Goal: Task Accomplishment & Management: Complete application form

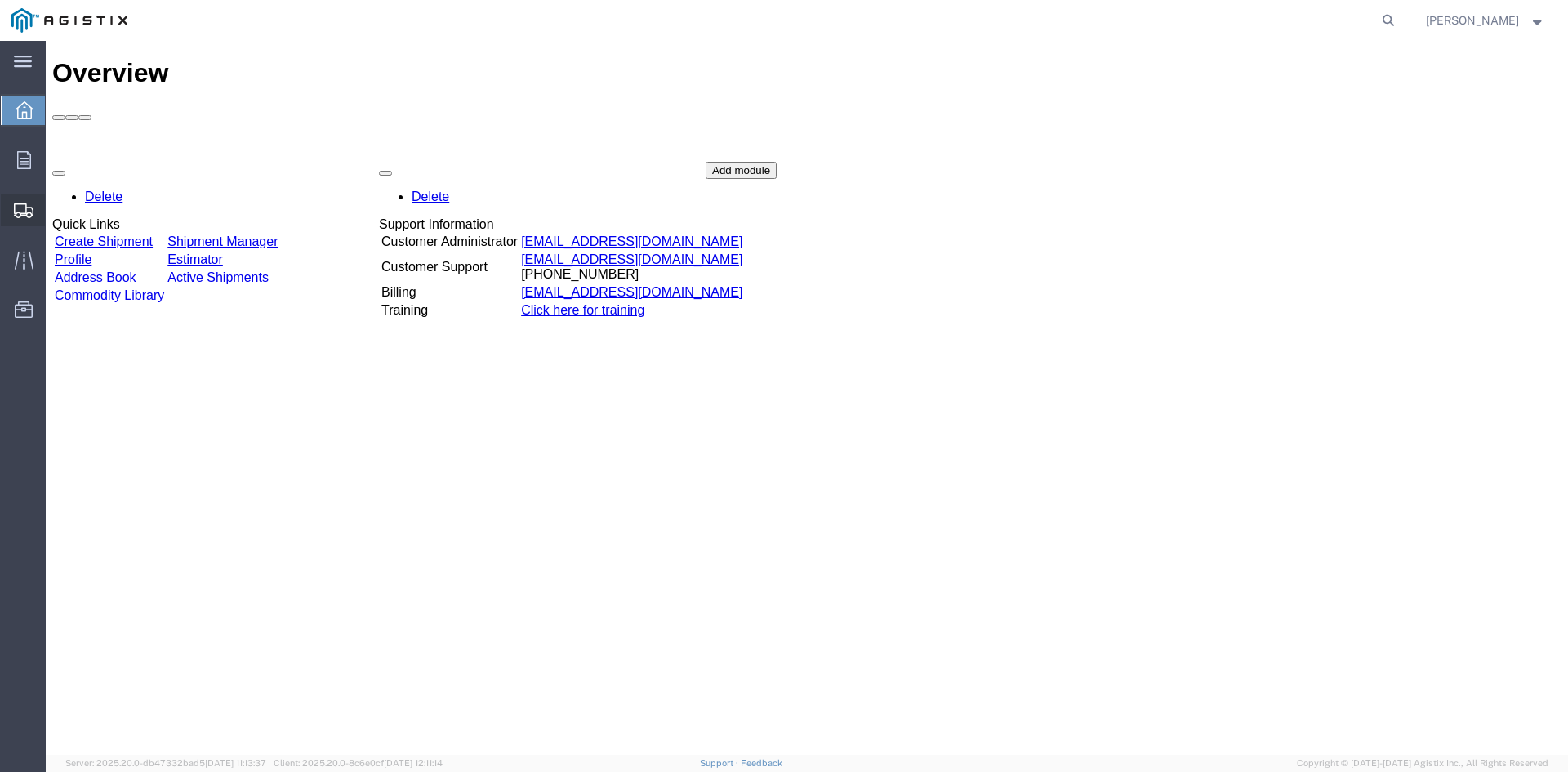
click at [0, 0] on span "Create from Template" at bounding box center [0, 0] width 0 height 0
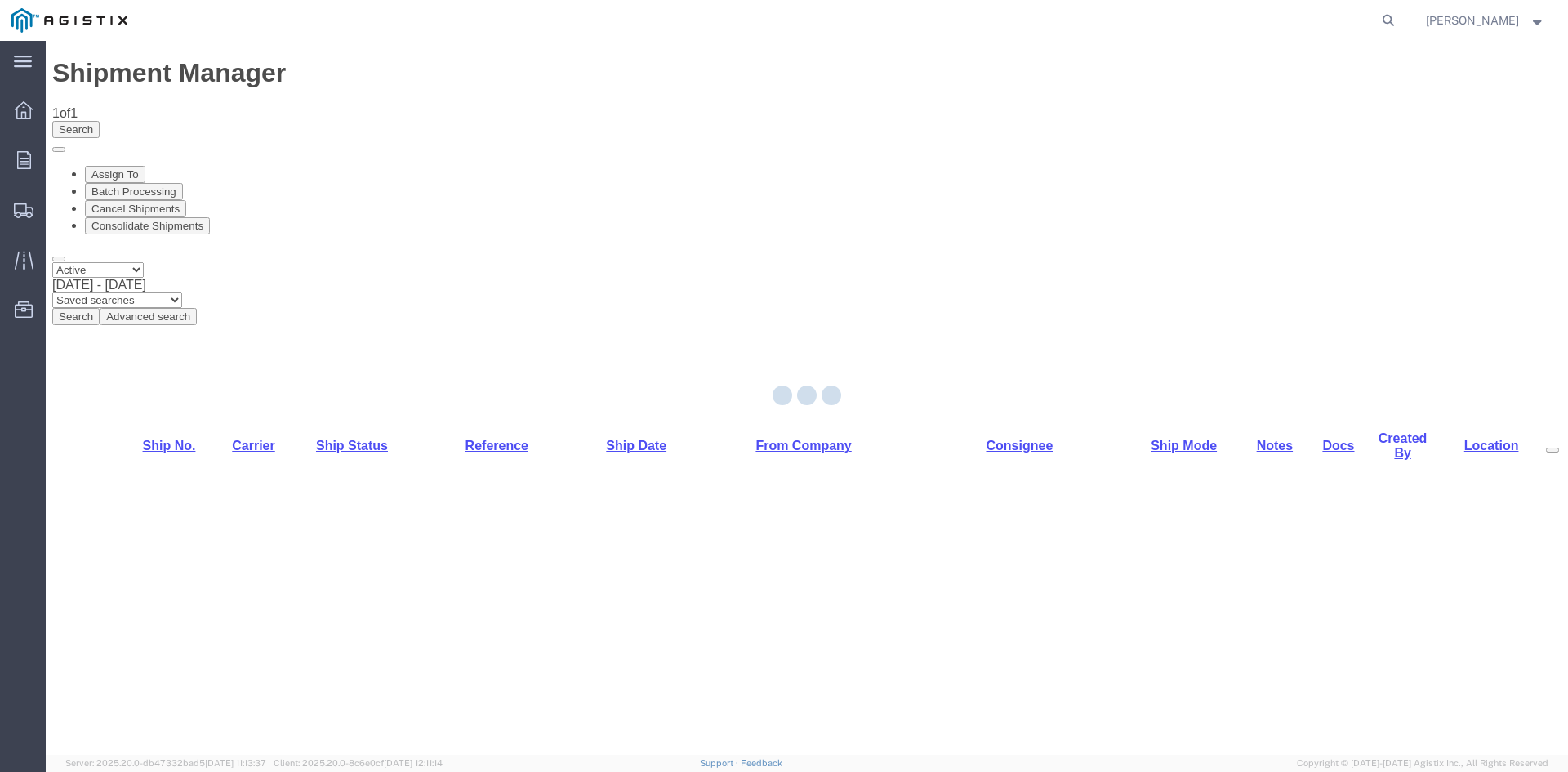
select select "PURCHORD"
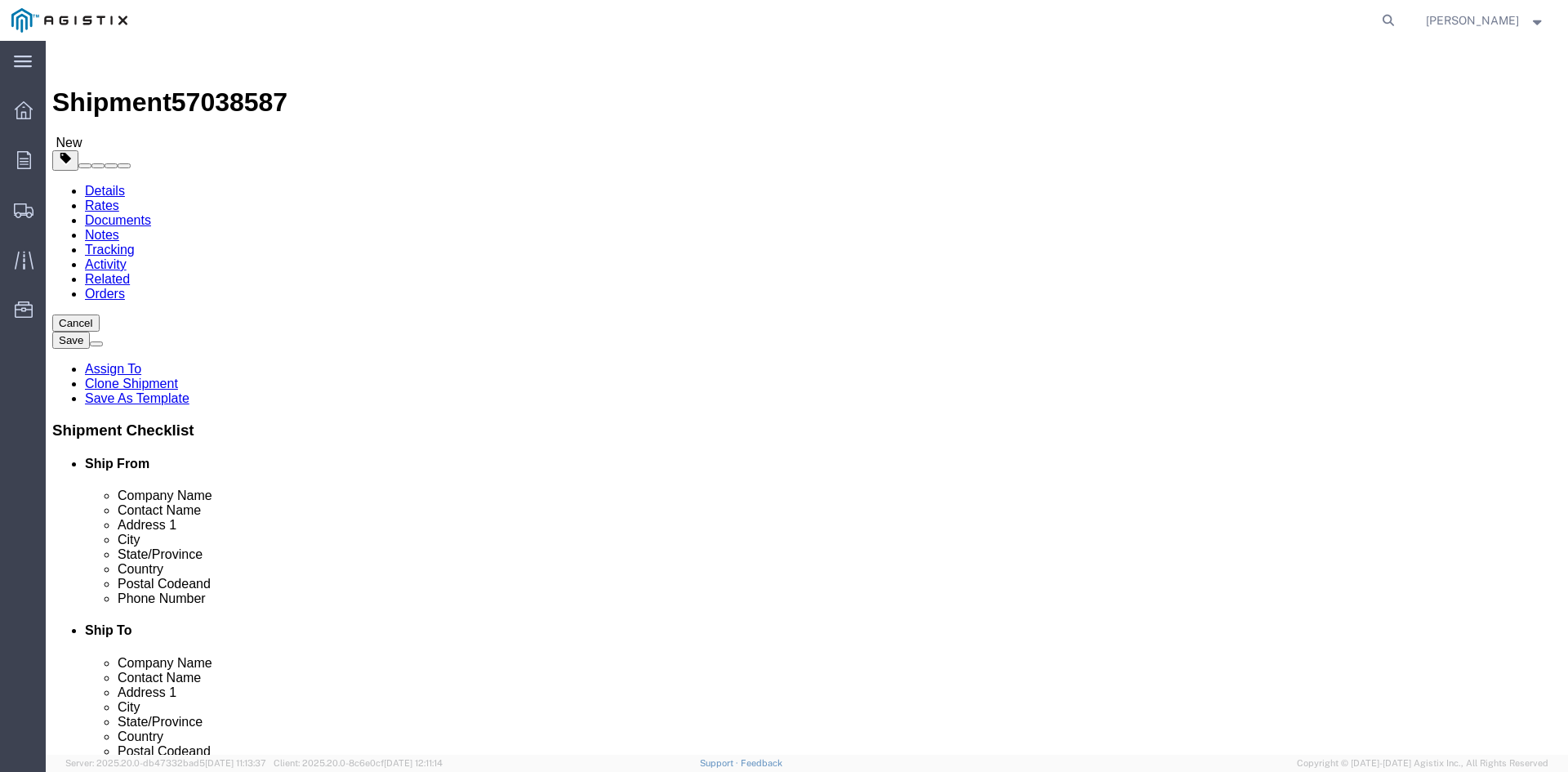
select select
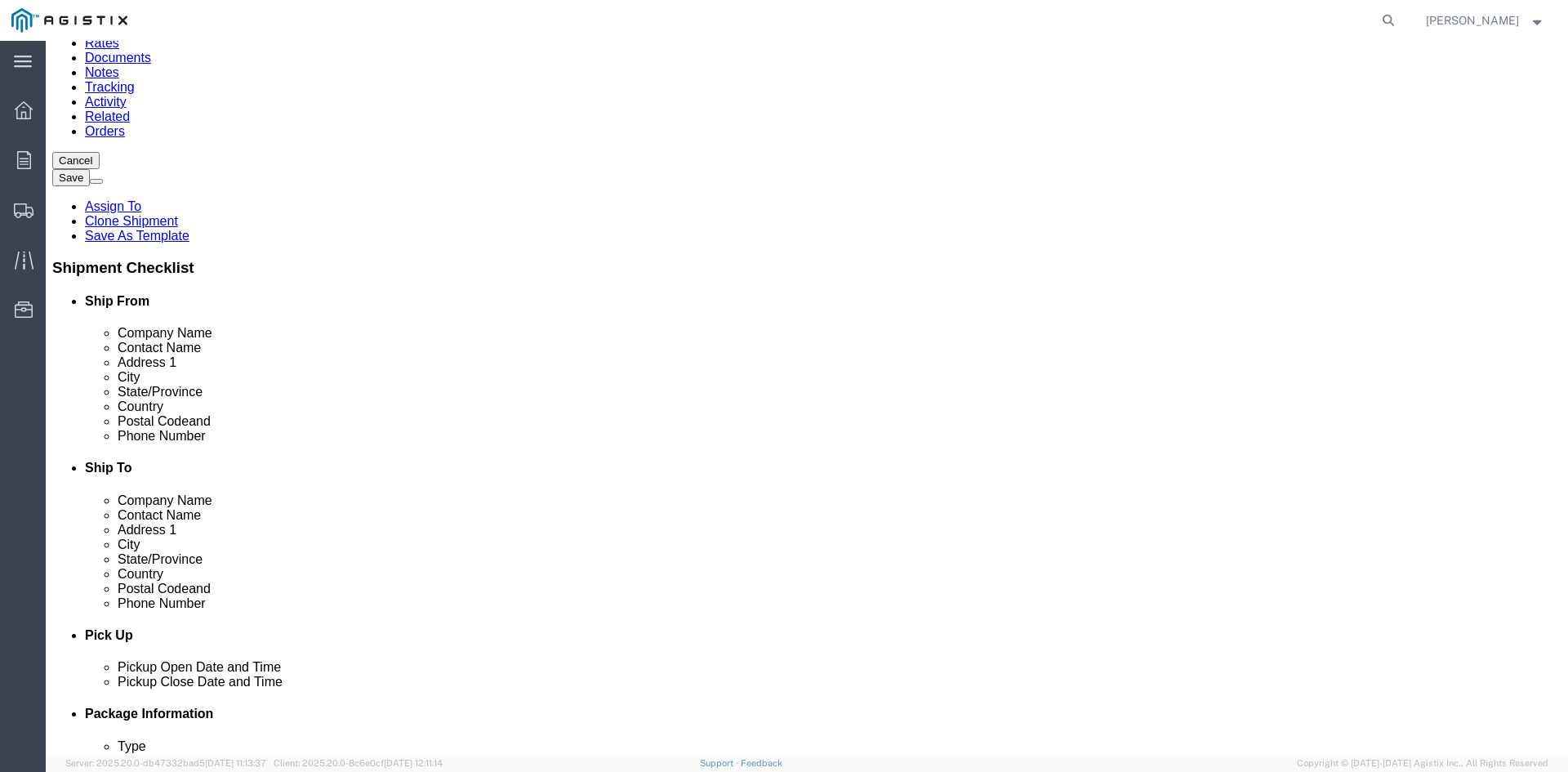
scroll to position [163, 0]
click input "[PERSON_NAME]"
type input "R"
type input "[PERSON_NAME]"
click input "[PHONE_NUMBER]"
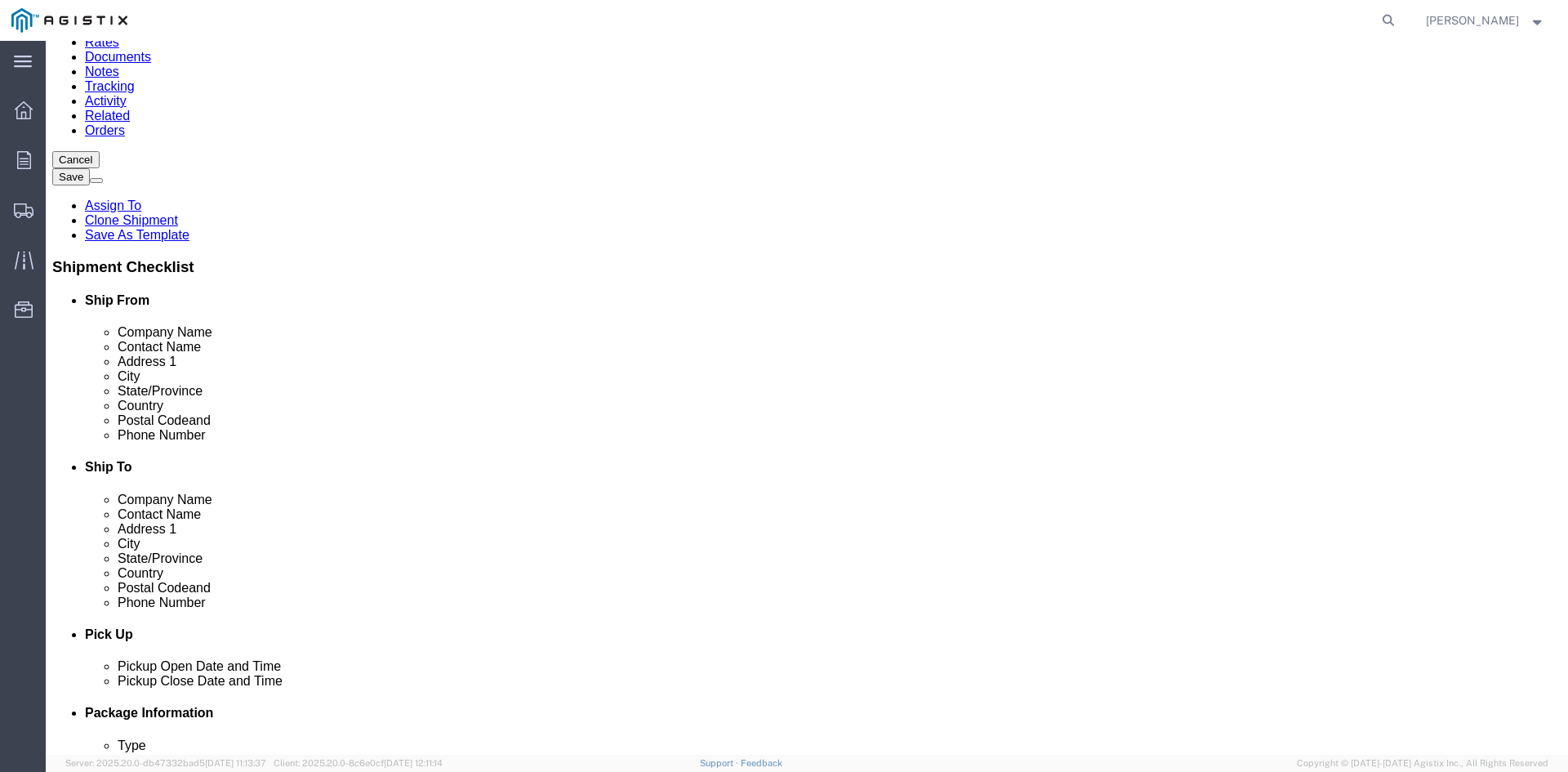
type input "9"
type input "[PHONE_NUMBER]"
click input "[STREET_ADDRESS]"
type input "2"
type input "[STREET_ADDRESS]"
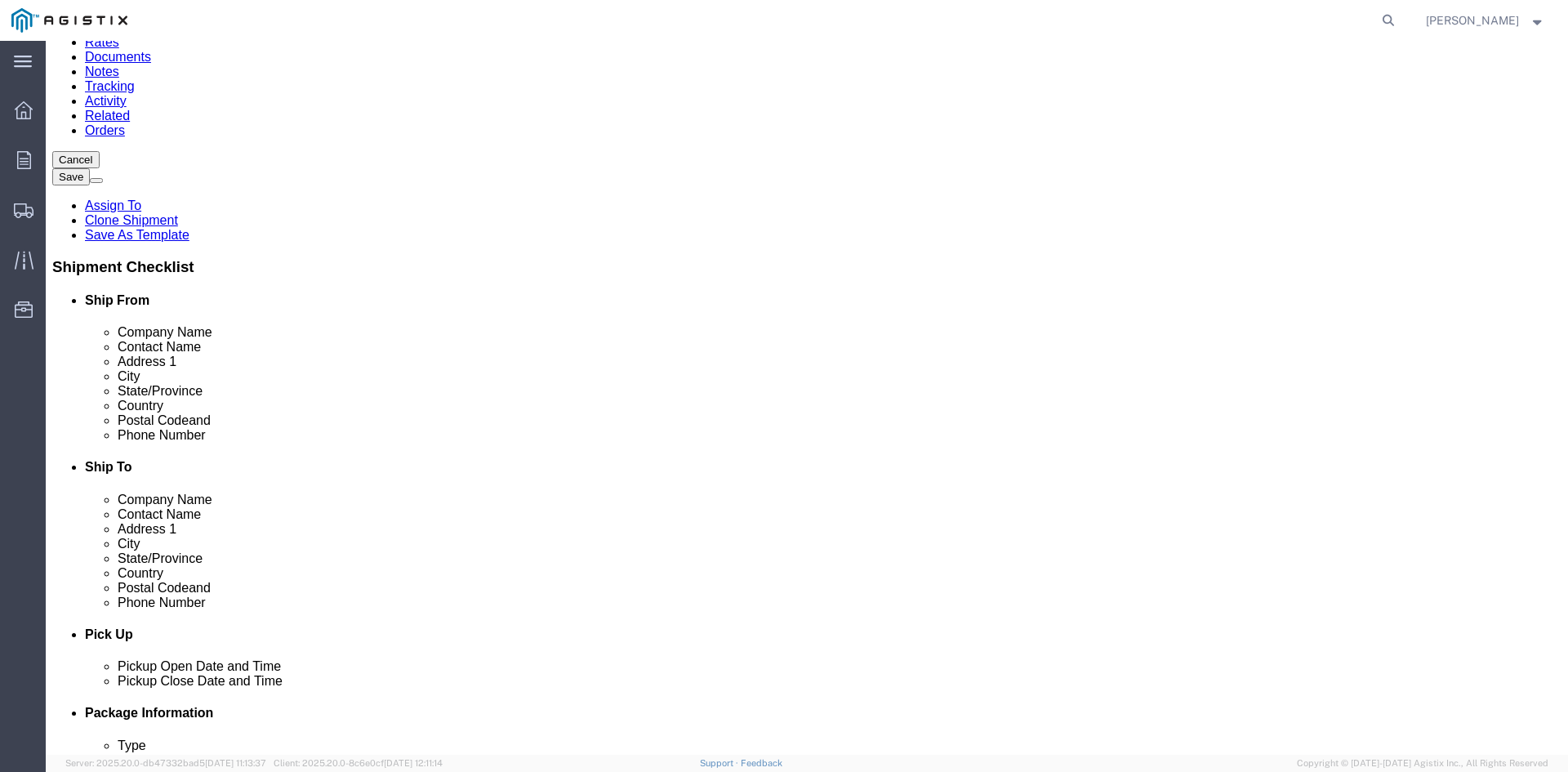
select select
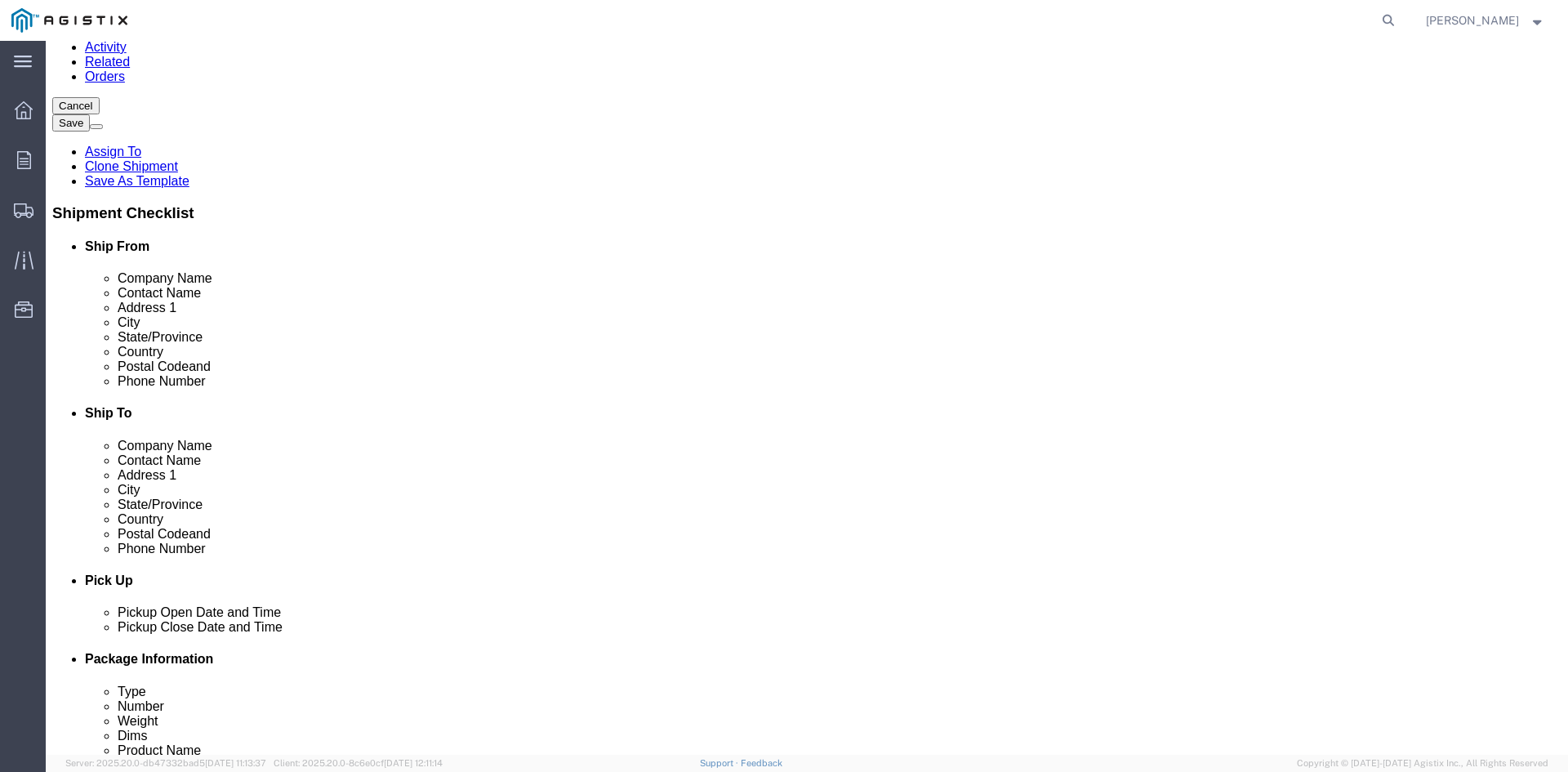
scroll to position [245, 0]
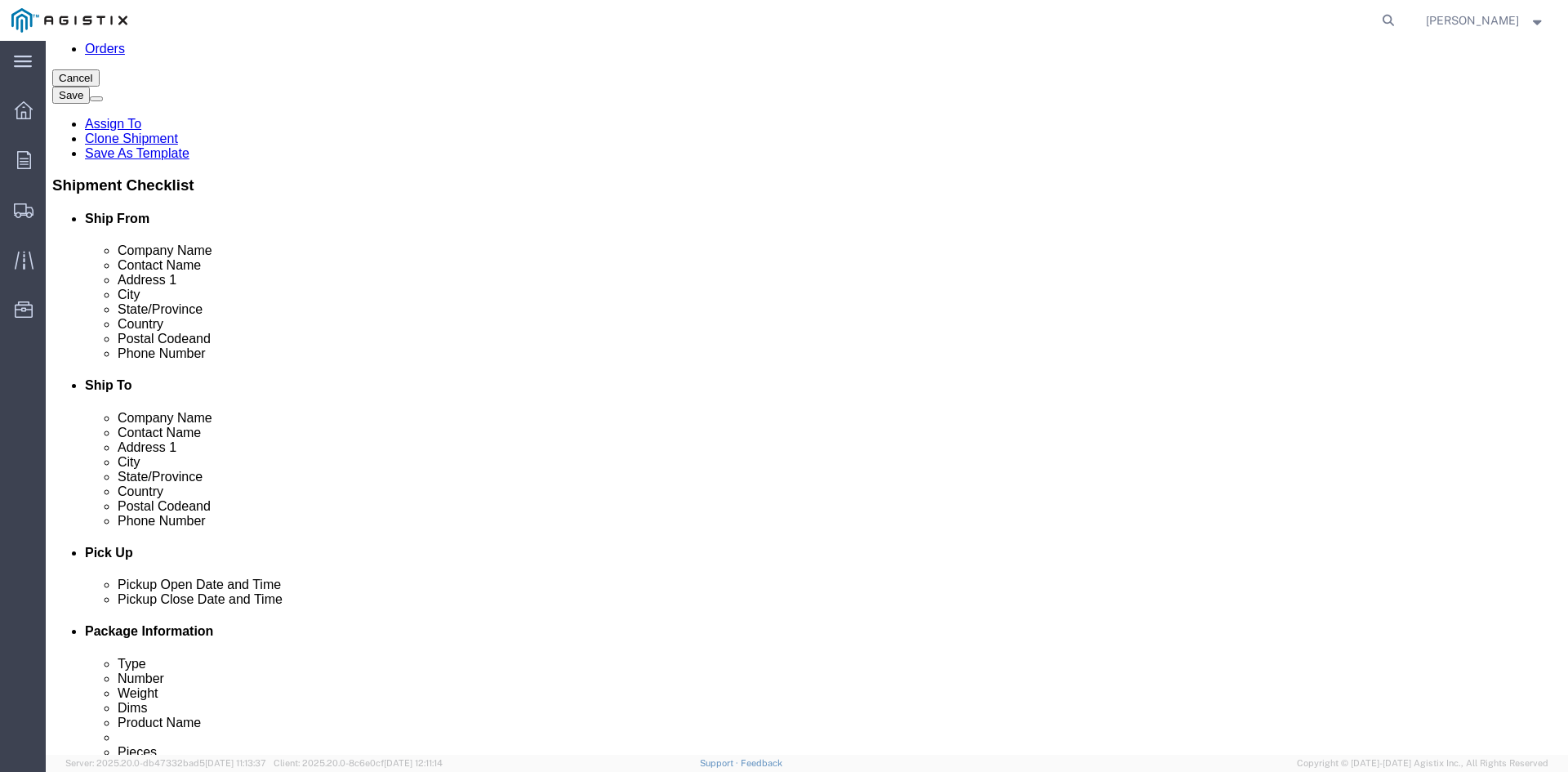
click input "[STREET_ADDRESS]"
type input "2"
type input "[STREET_ADDRESS]"
select select
click input "[PERSON_NAME]"
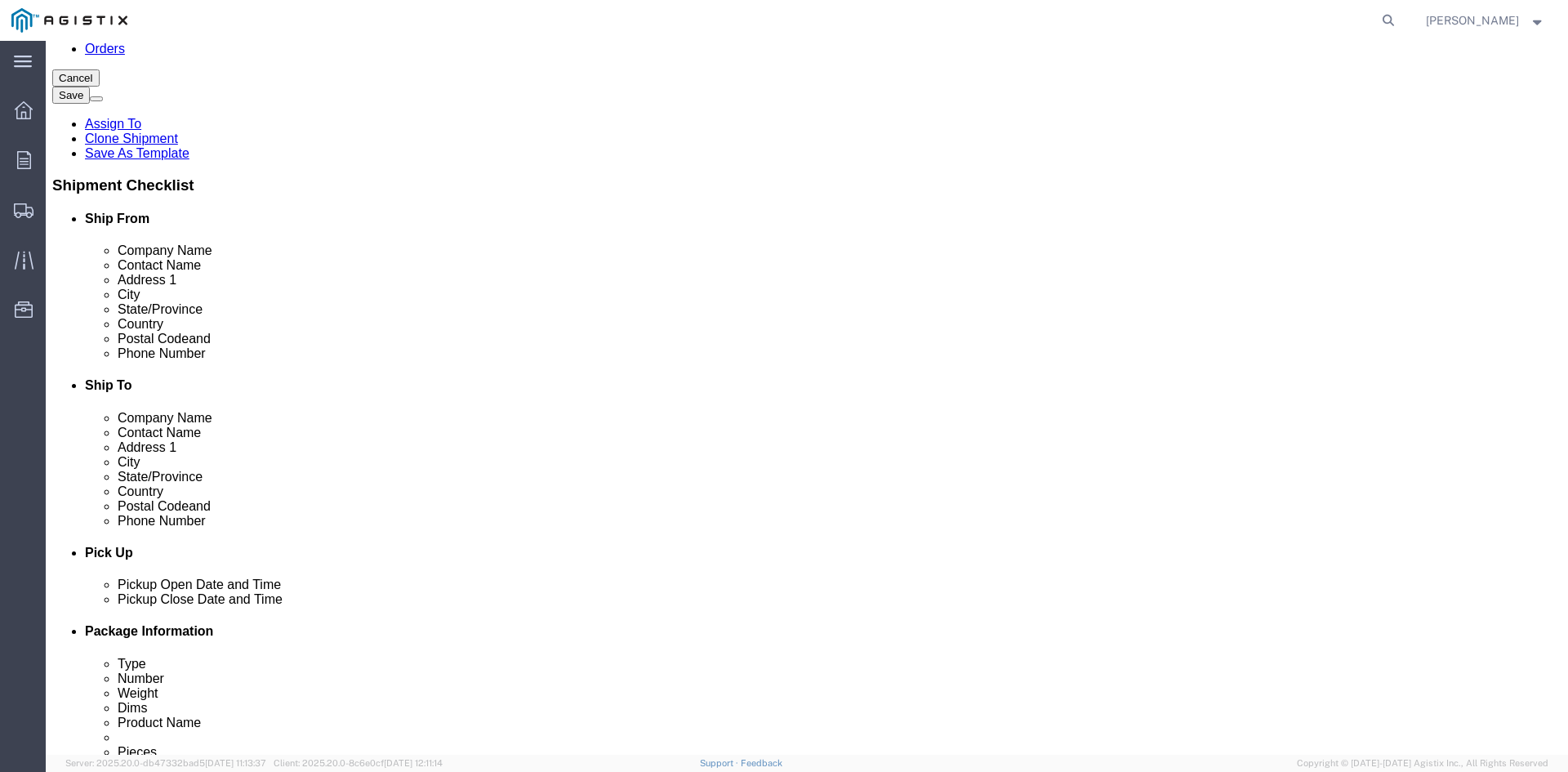
type input "M"
type input "[PERSON_NAME]"
click input "[PHONE_NUMBER]"
type input "5"
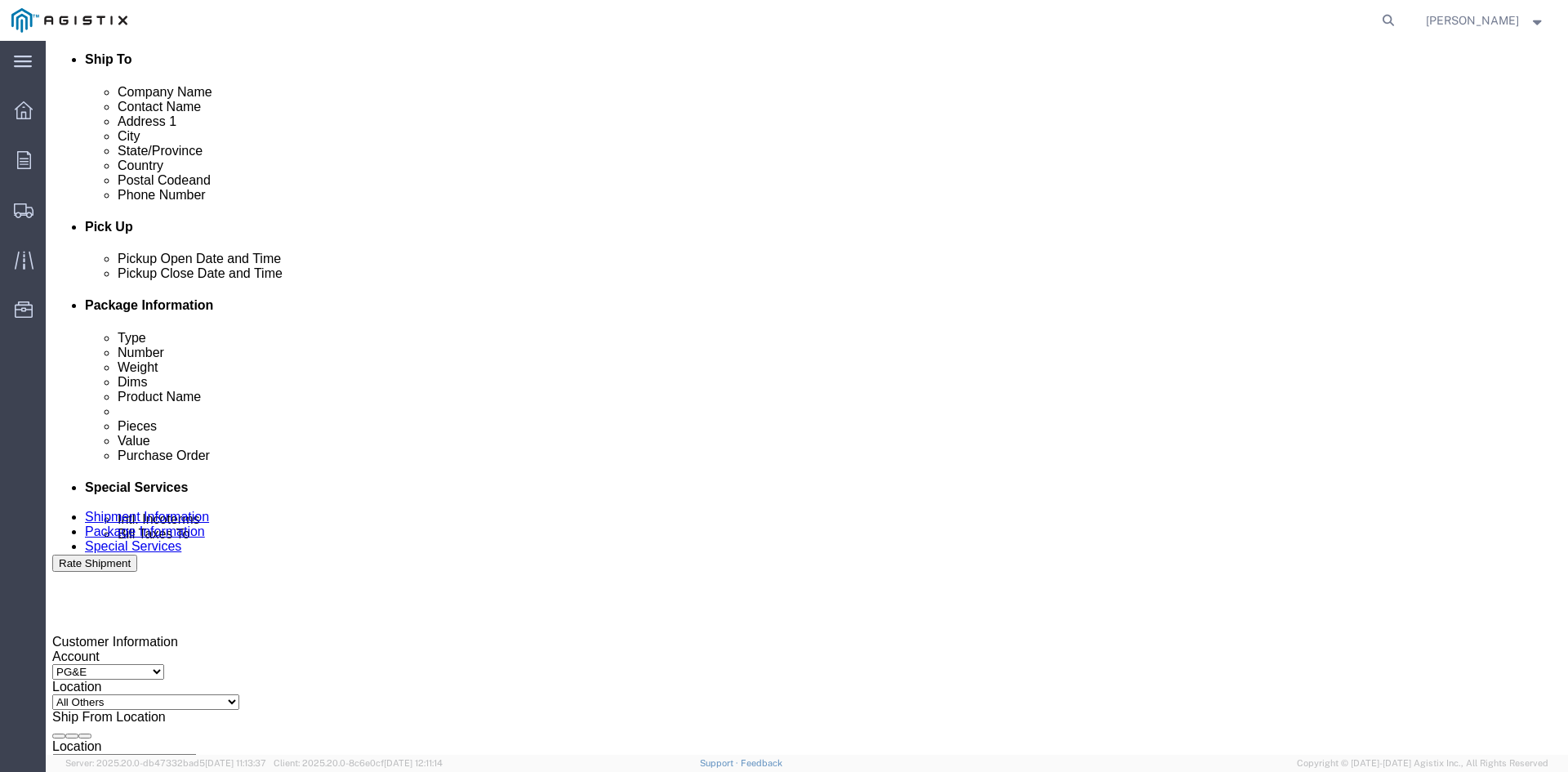
scroll to position [572, 0]
type input "[PHONE_NUMBER]"
click div "[DATE] 4:00 PM"
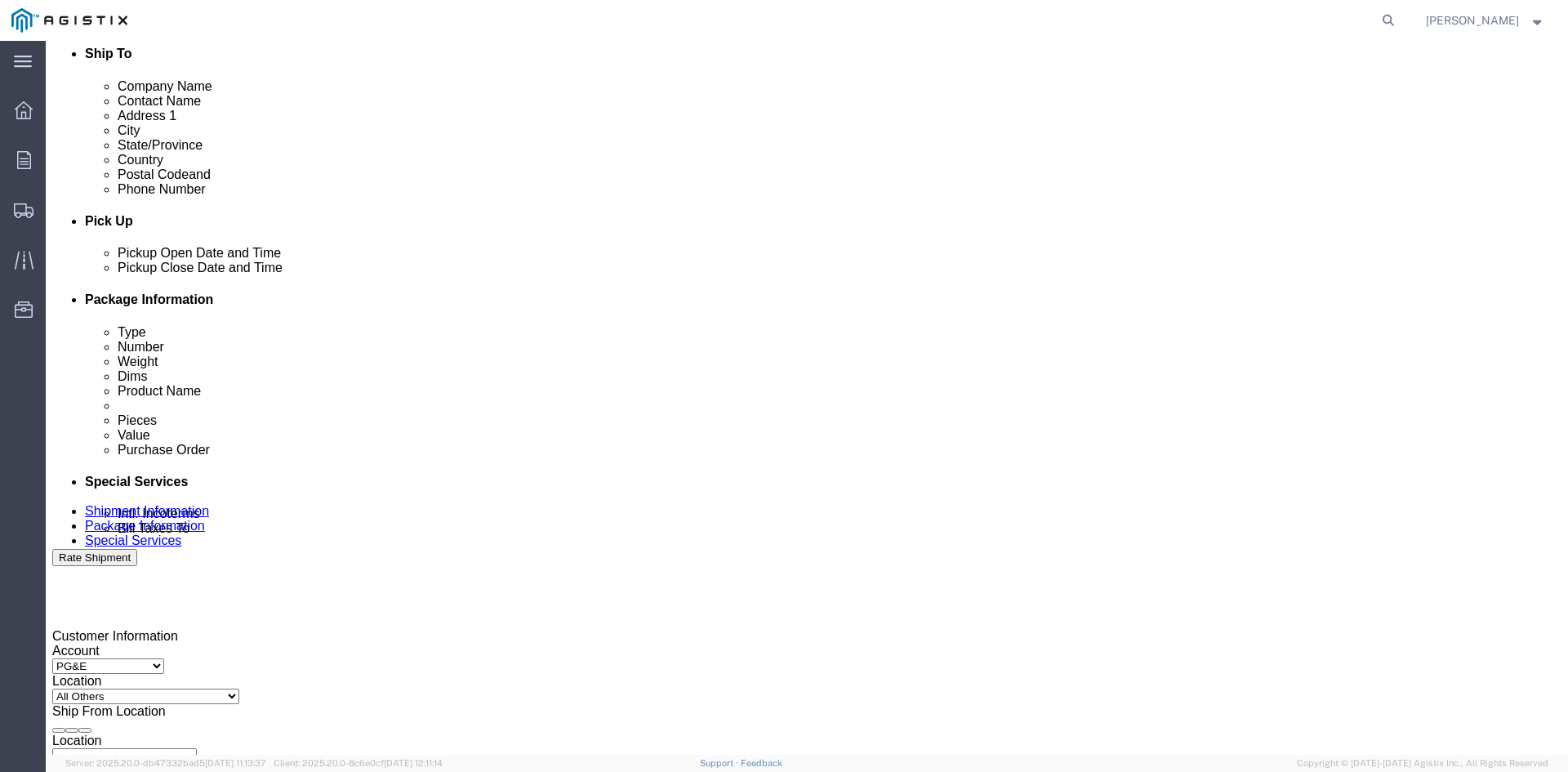
click input "4:00 PM"
type input "12:00 PM"
click button "Apply"
click div "[DATE] 1:00 PM"
click button "Apply"
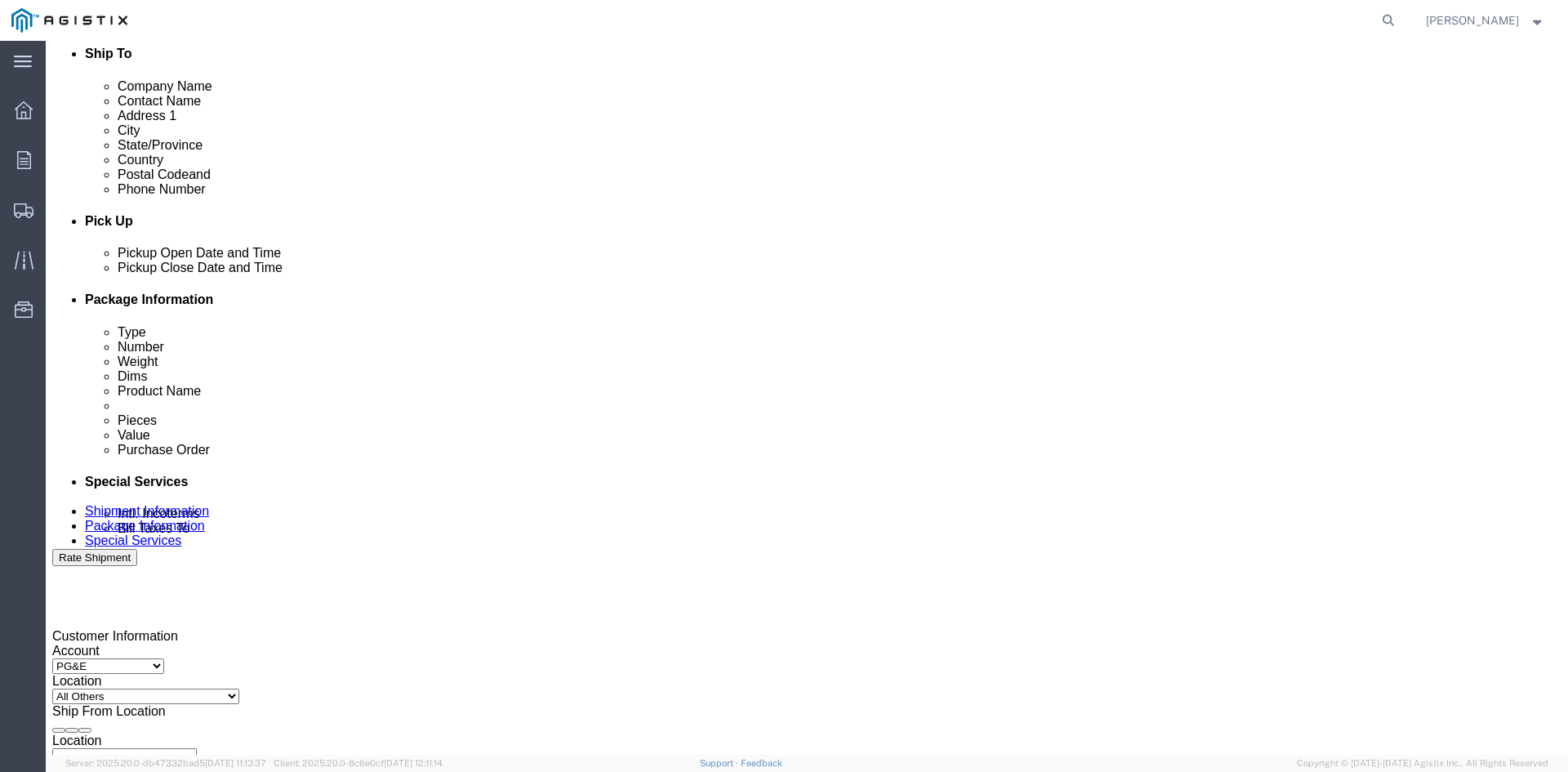
click div
click button "Apply"
click div
click button "Apply"
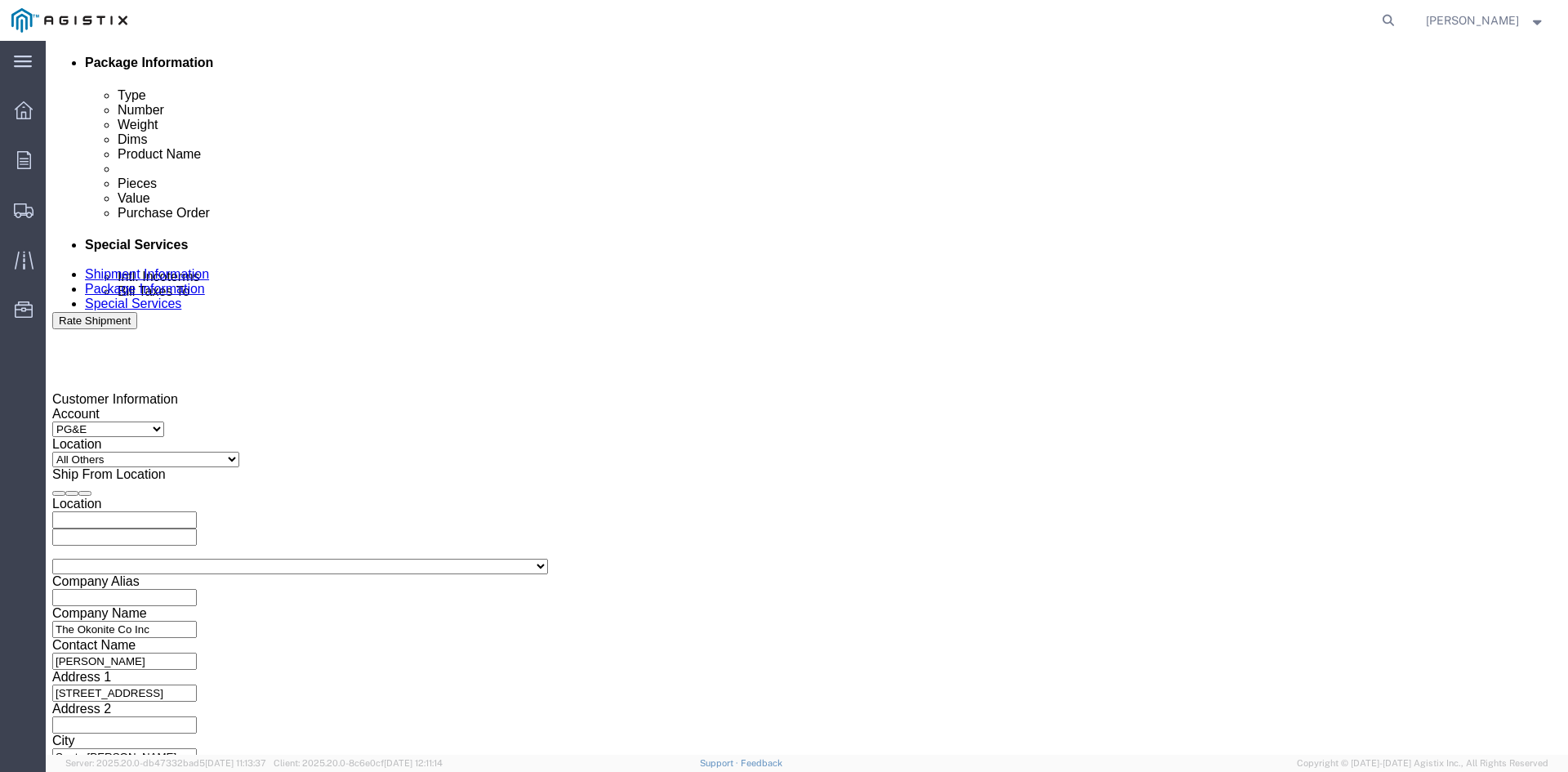
scroll to position [823, 0]
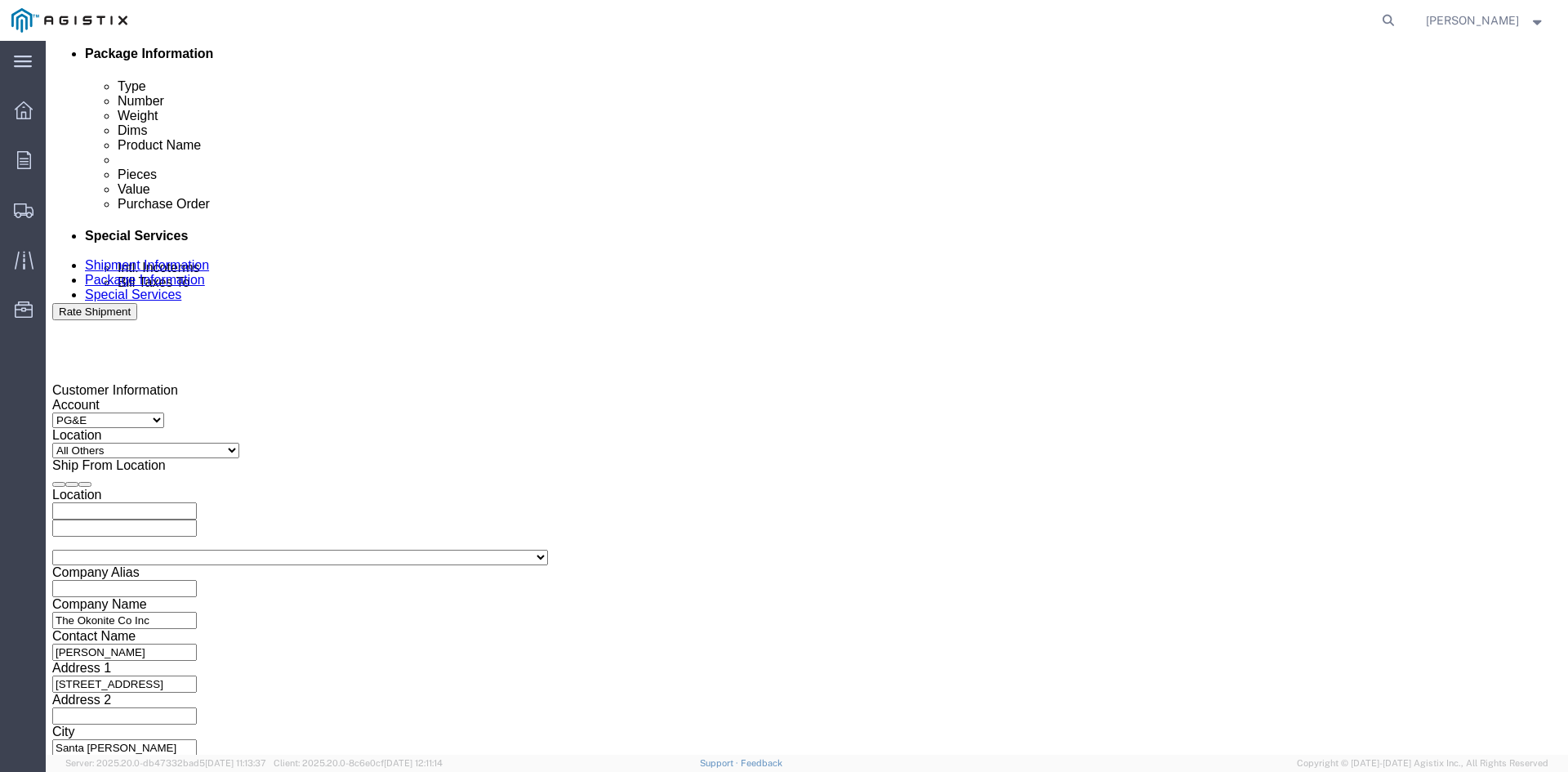
click icon "button"
click input "3501206244"
type input "3501423194"
click input "3501205473"
type input "3501423172"
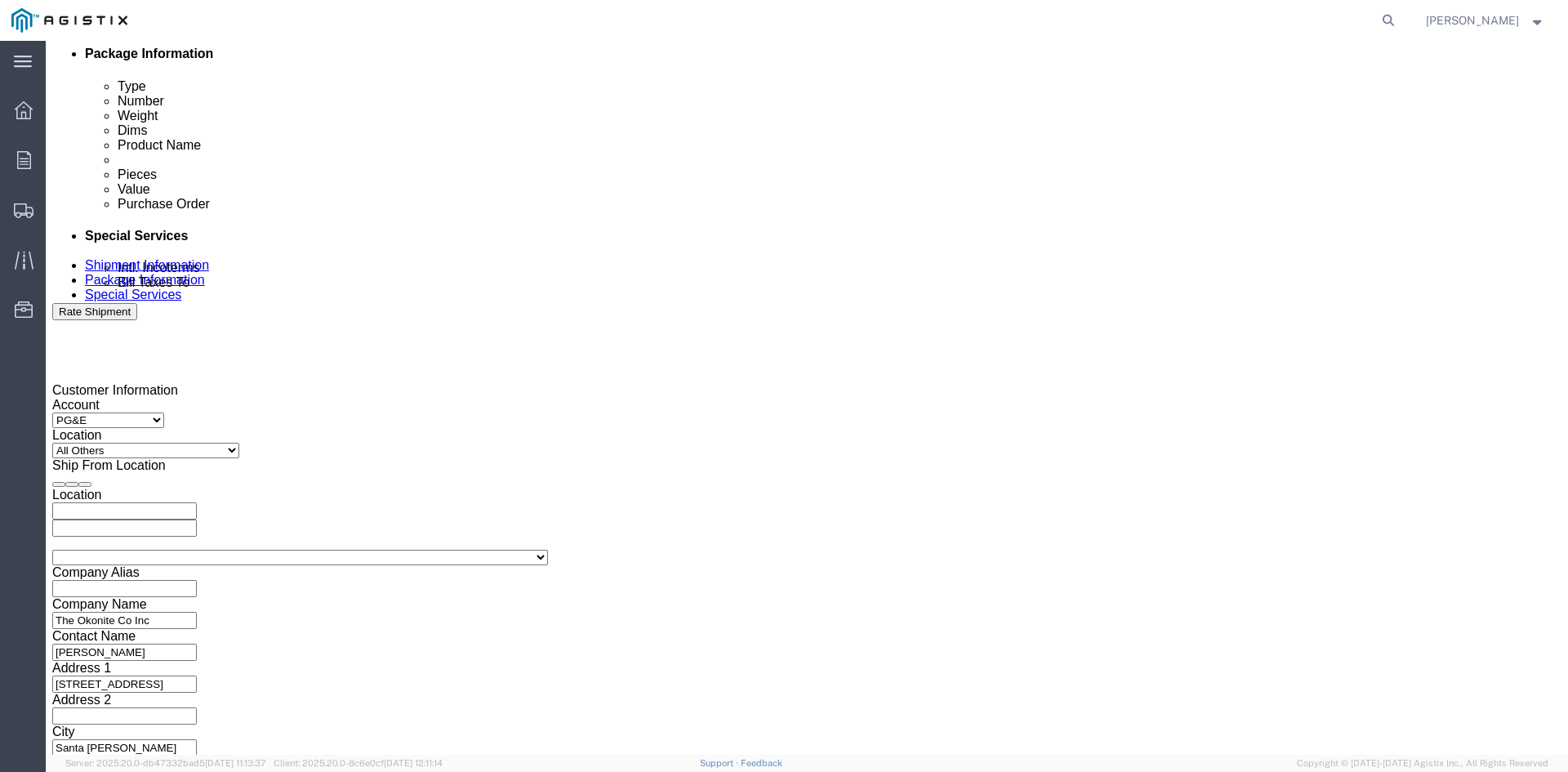
click button "Continue"
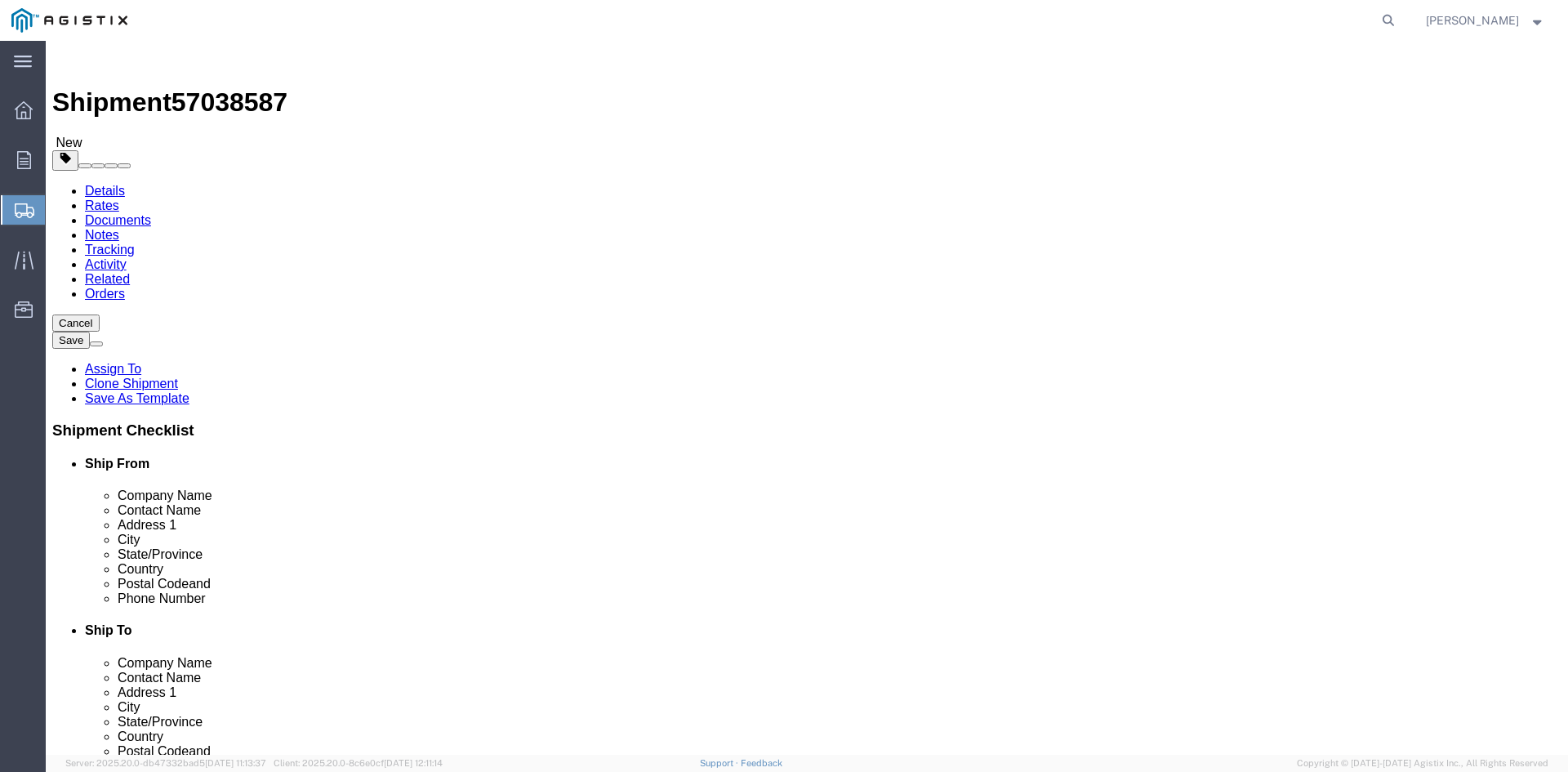
click input "9"
type input "3"
click input "28550.00"
type input "2"
type input "16500"
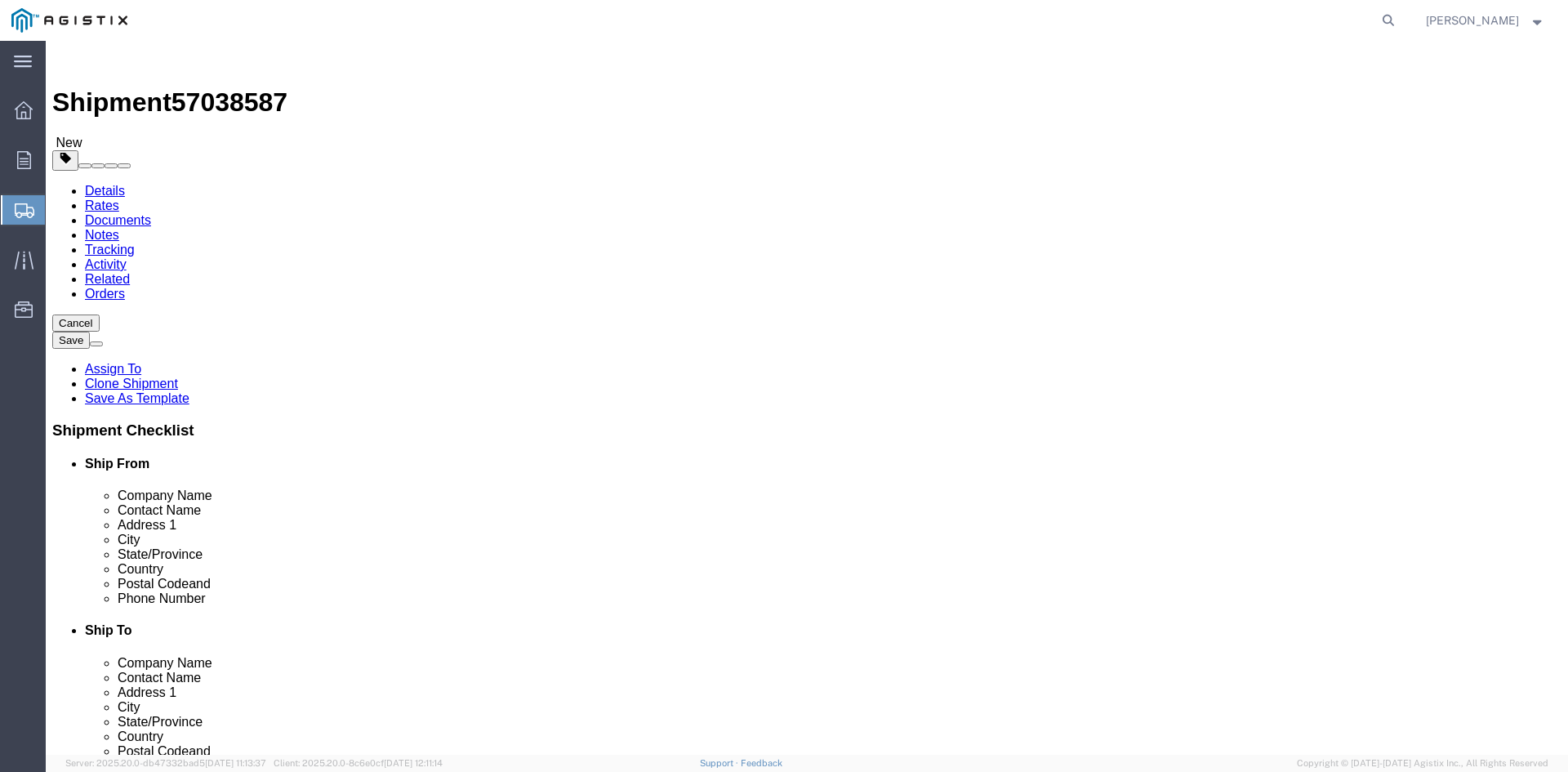
click div "3 x Roll(s) Package Type Select Bulk Bundle(s) Cardboard Box(es) Carton(s) Crat…"
click dd "9.00 Each"
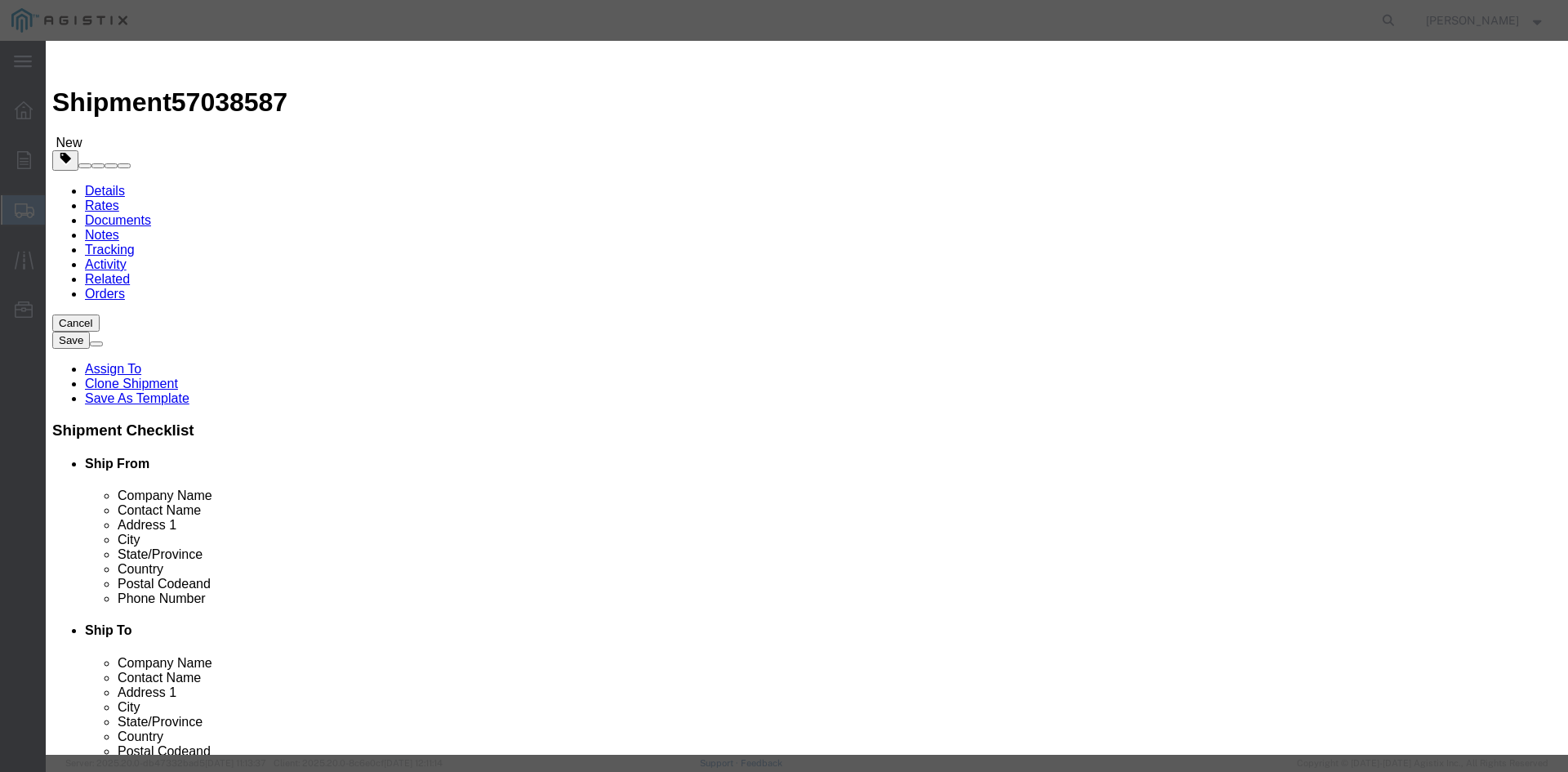
click input "9.00"
type input "9"
type input "3"
click input "27914.33"
type input "2"
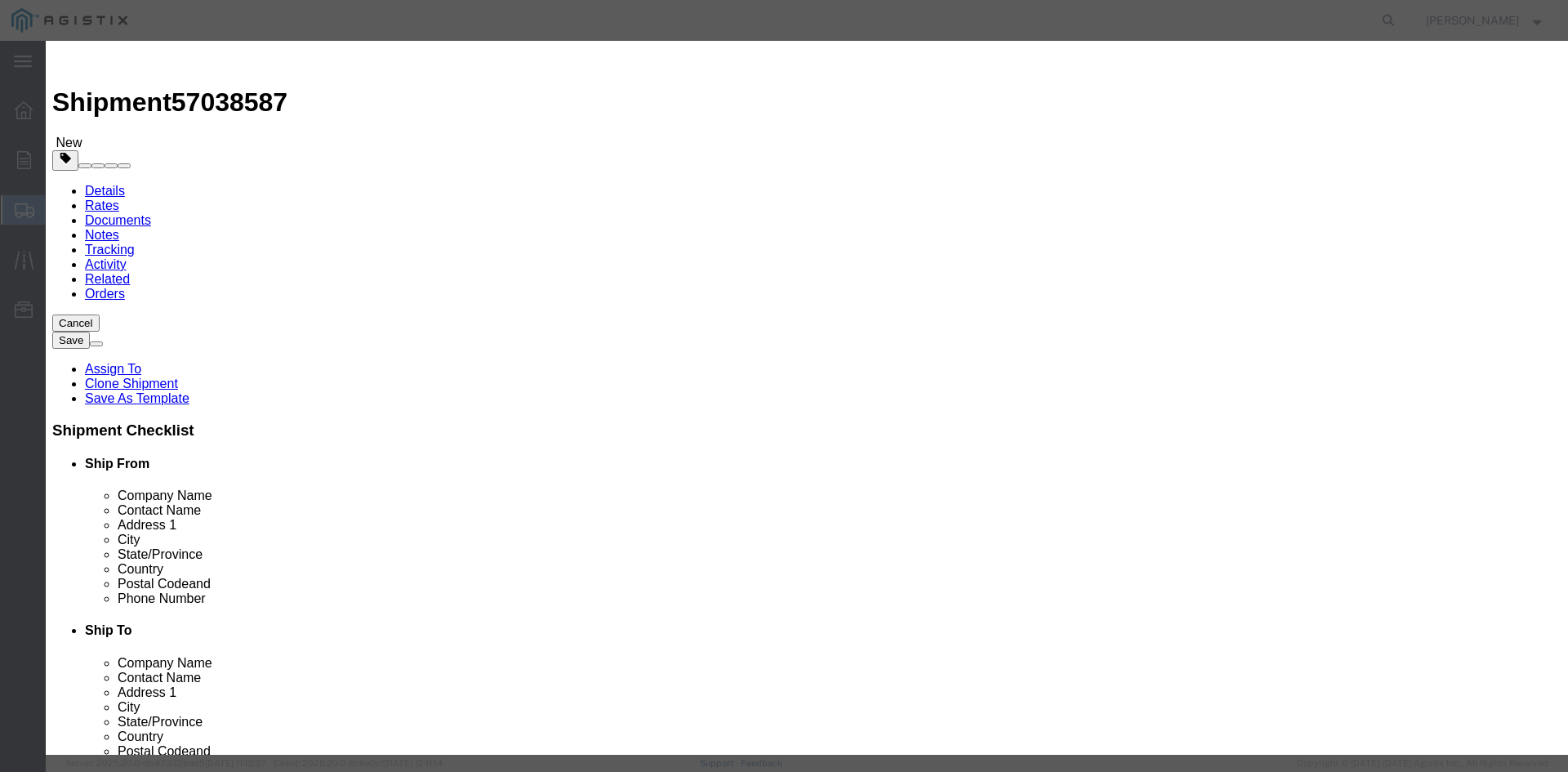
type input "52484"
click input "text"
click input "M"
type input "M290369"
click button "Save & Close"
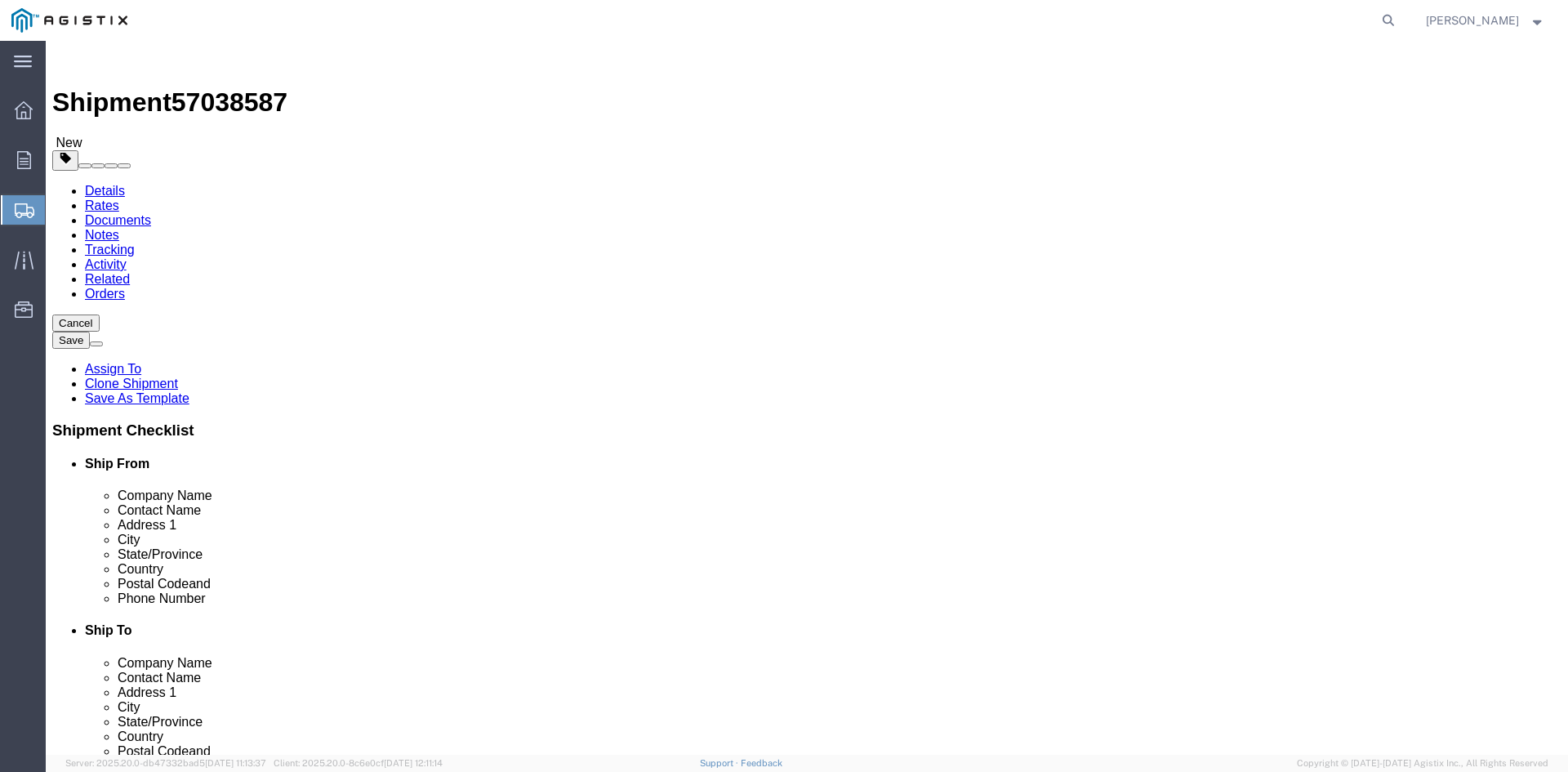
click button "Rate Shipment"
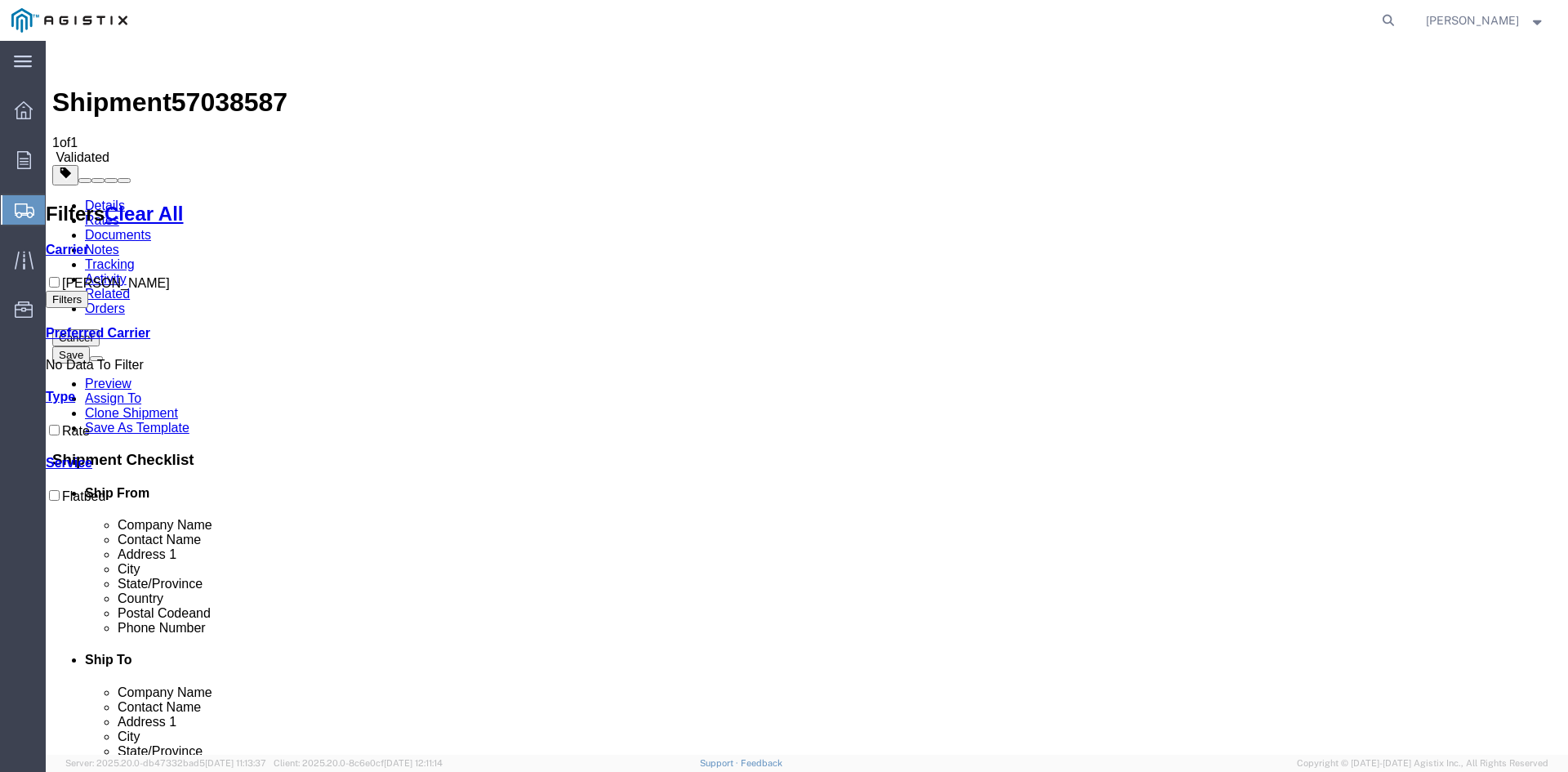
click at [109, 199] on link "Details" at bounding box center [105, 205] width 40 height 14
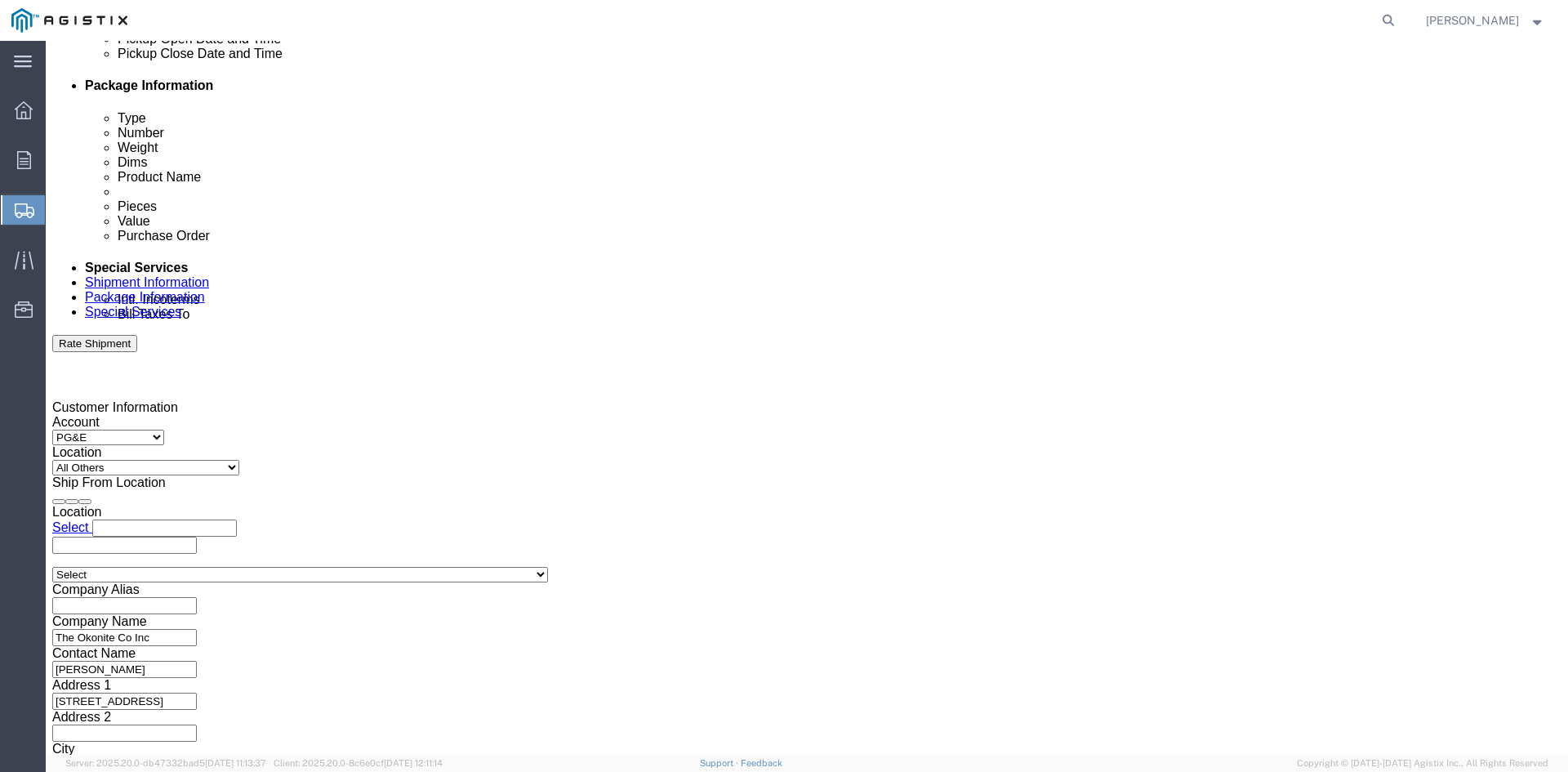
scroll to position [823, 0]
click select "Select 1-Ton (PSS) 10 Wheel 10 Yard Dump Truck 20 Yard Dump Truck Bobtail Botto…"
select select
click select "Select 1-Ton (PSS) 10 Wheel 10 Yard Dump Truck 20 Yard Dump Truck Bobtail Botto…"
click button "Rate Shipment"
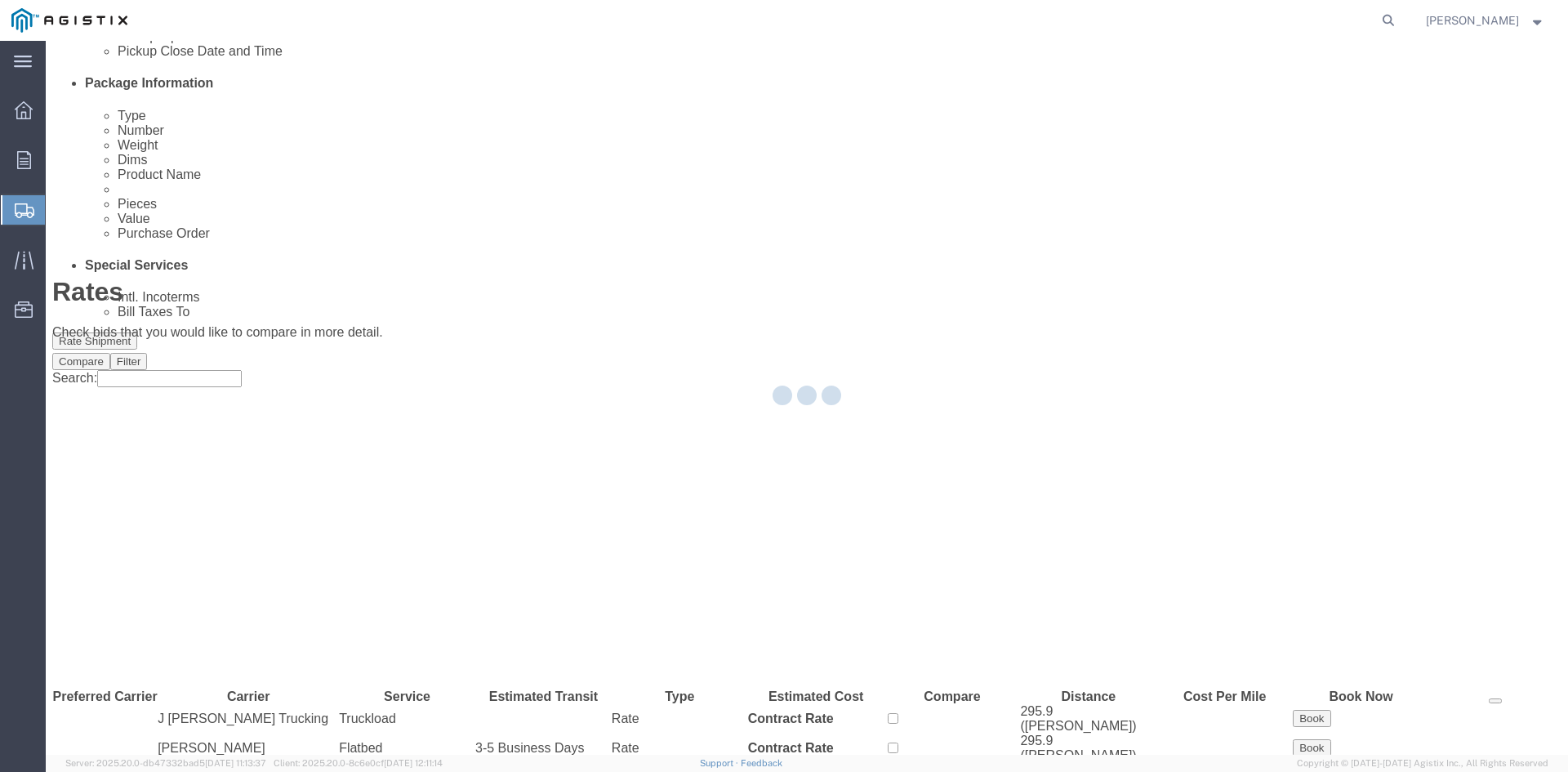
scroll to position [0, 0]
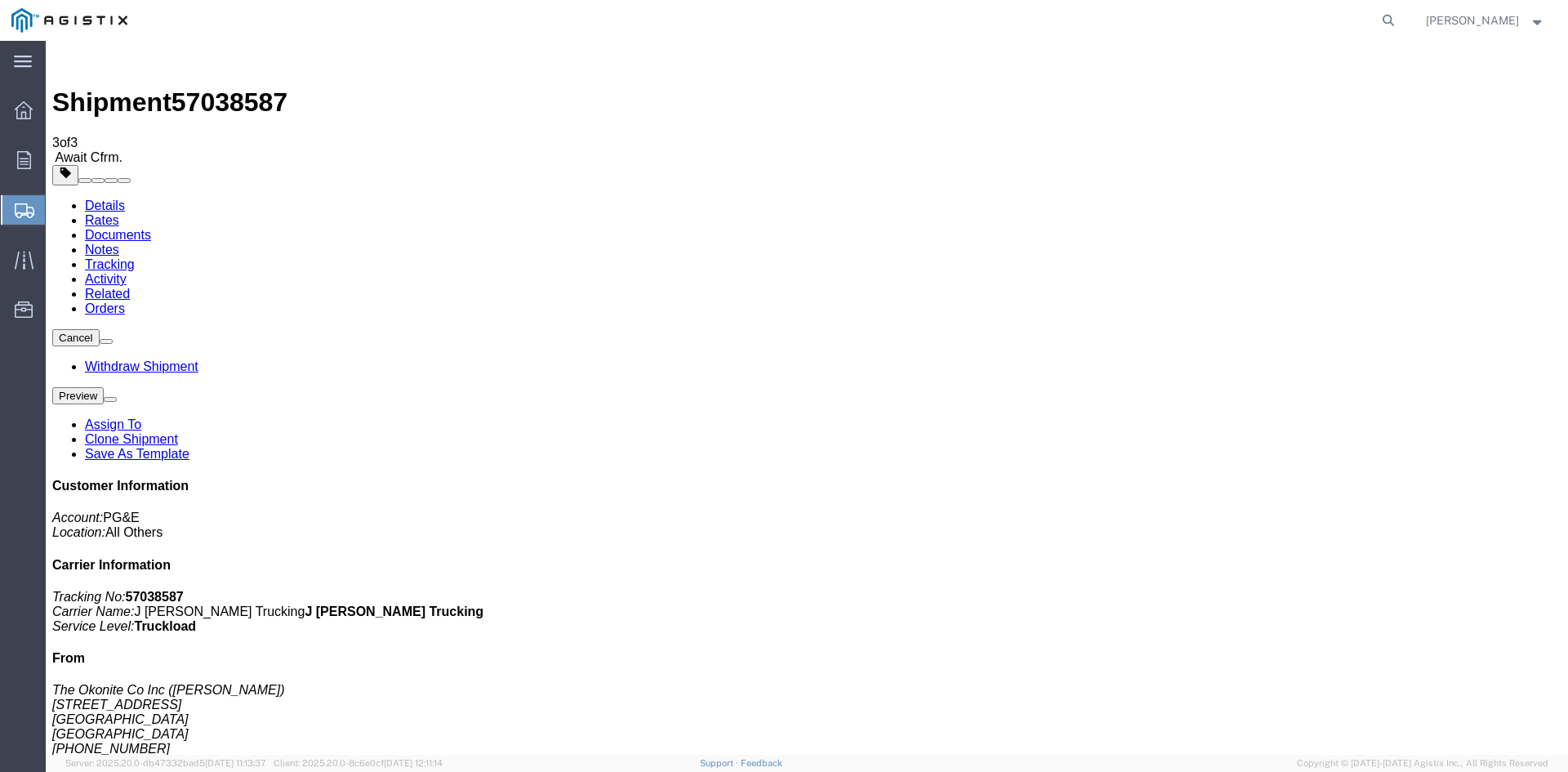
click at [0, 0] on span "Create from Template" at bounding box center [0, 0] width 0 height 0
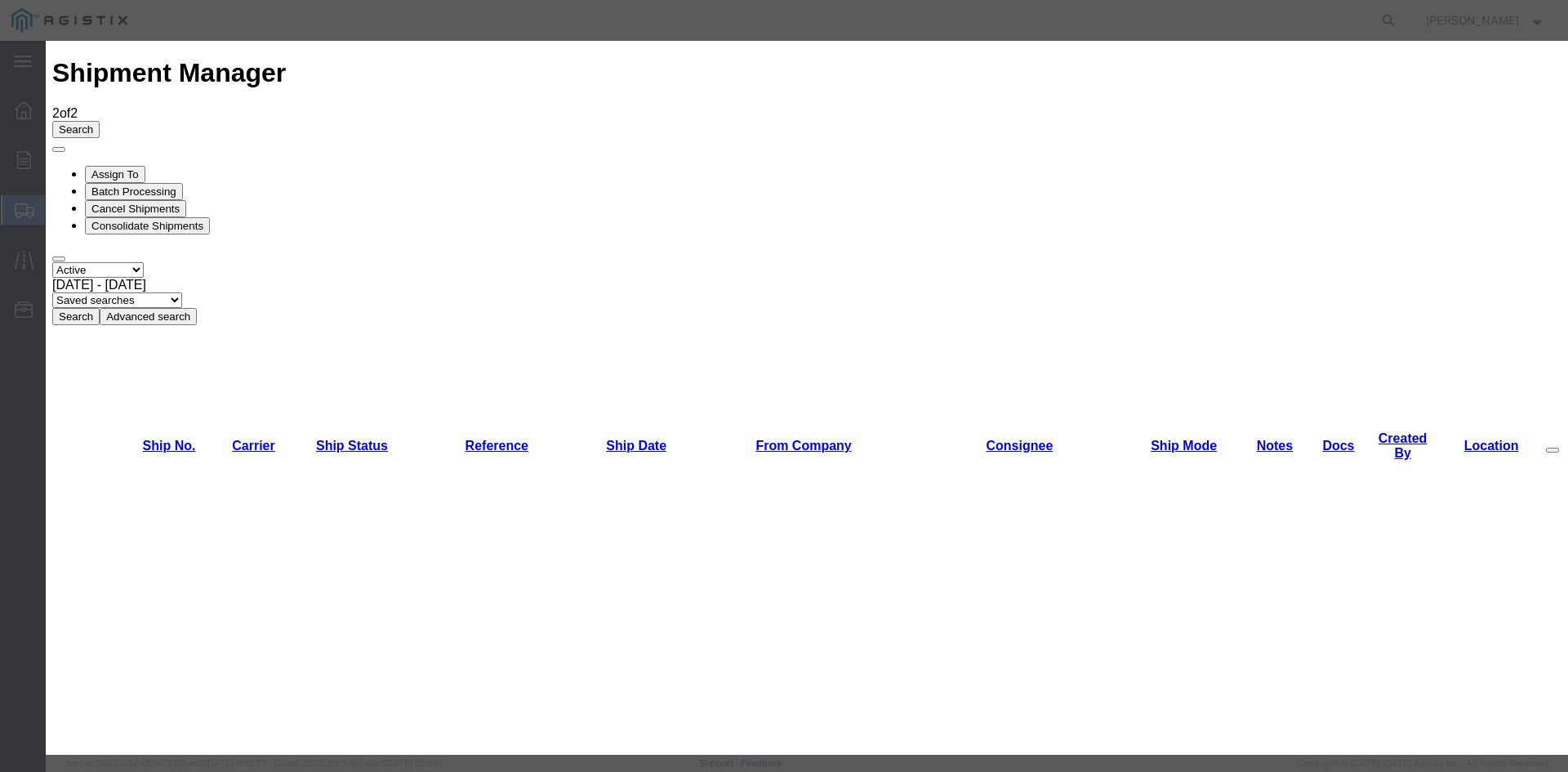
scroll to position [204, 0]
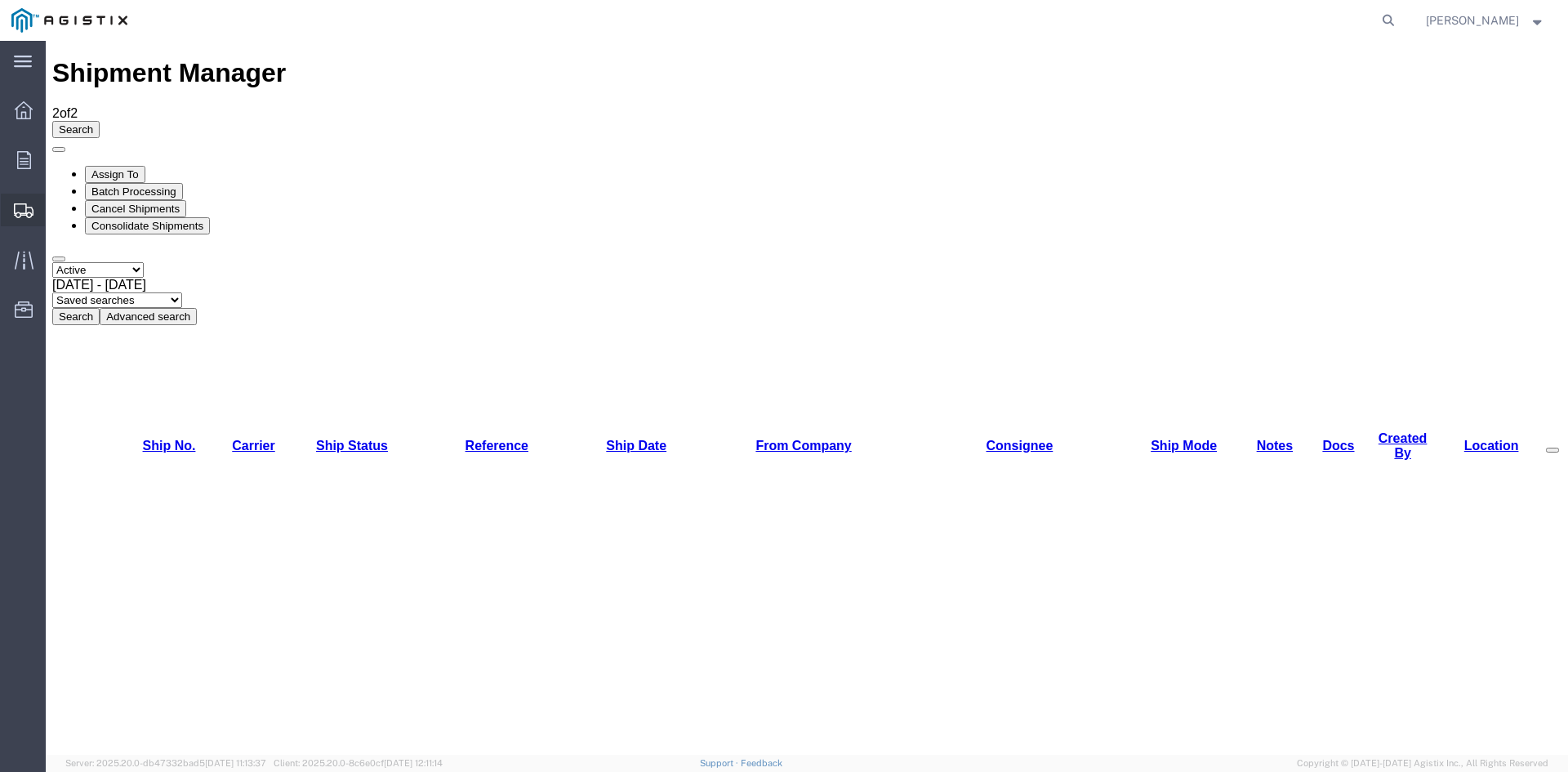
click at [0, 0] on span "Create Shipment" at bounding box center [0, 0] width 0 height 0
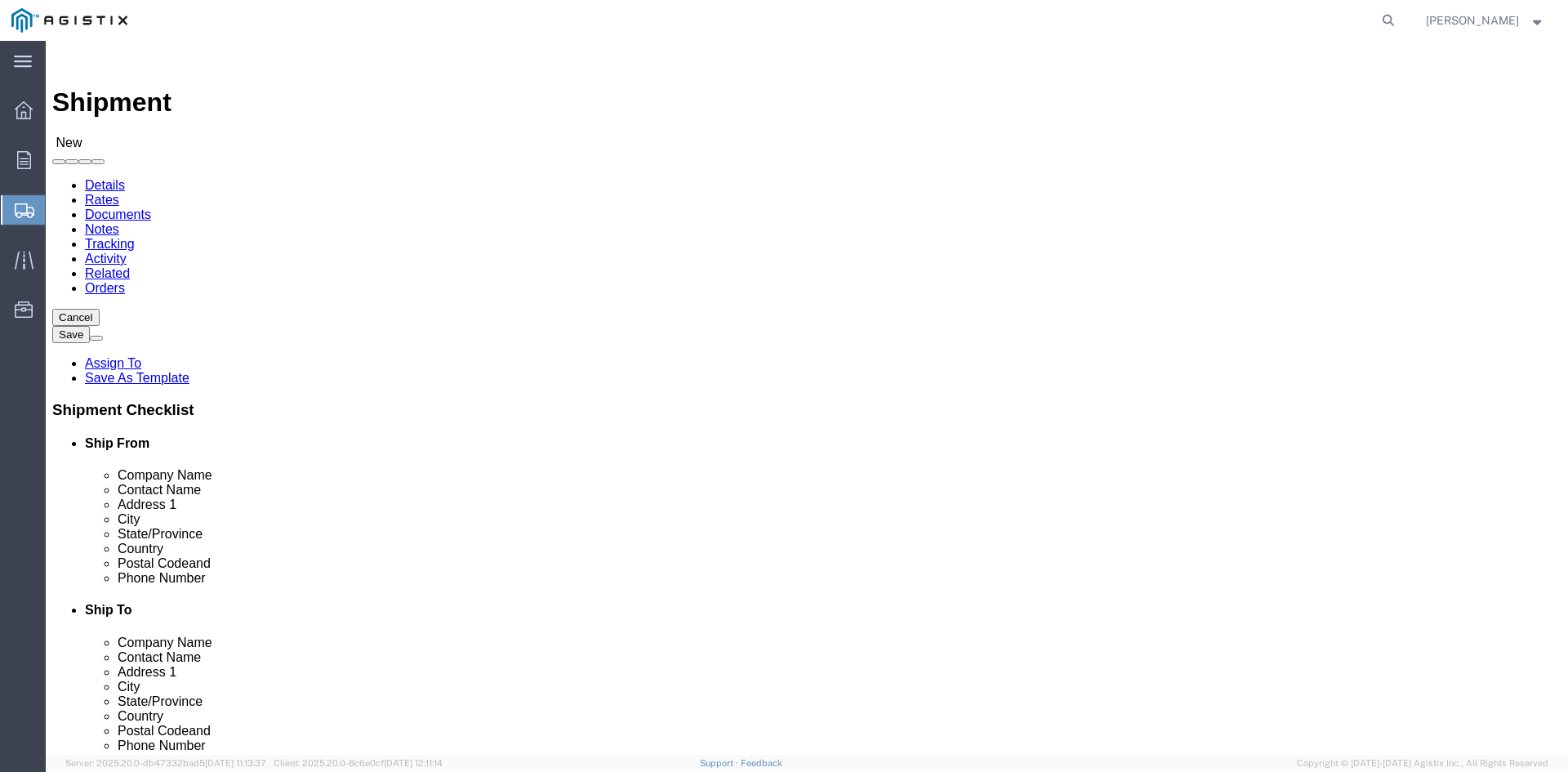
click select "Select PG&E The Okonite Co Inc"
select select "9596"
click select "Select PG&E The Okonite Co Inc"
select select
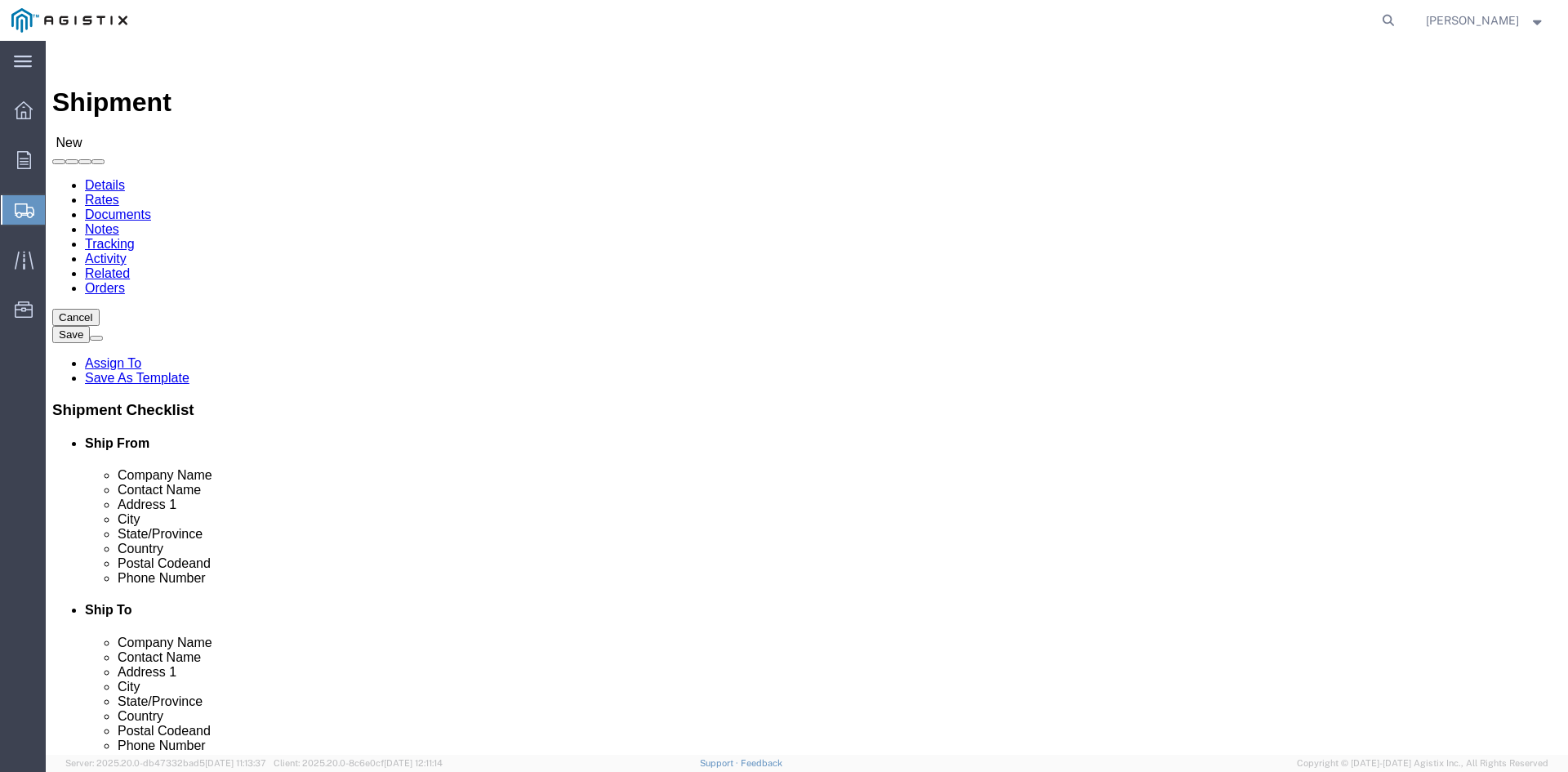
click select "Select All Others [GEOGRAPHIC_DATA] [GEOGRAPHIC_DATA] [GEOGRAPHIC_DATA] [GEOGRA…"
select select "23082"
click select "Select All Others [GEOGRAPHIC_DATA] [GEOGRAPHIC_DATA] [GEOGRAPHIC_DATA] [GEOGRA…"
select select "24355"
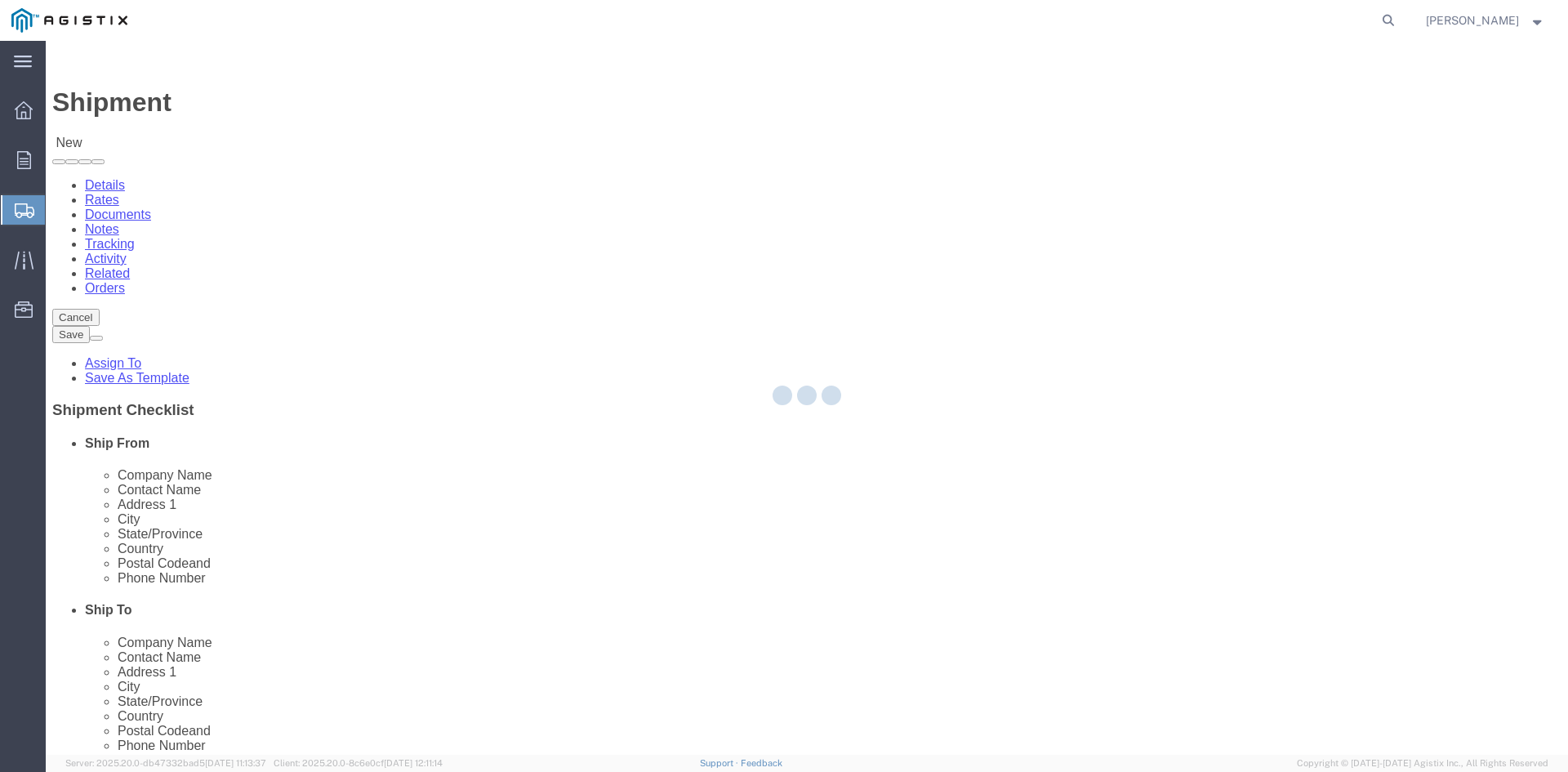
select select "CA"
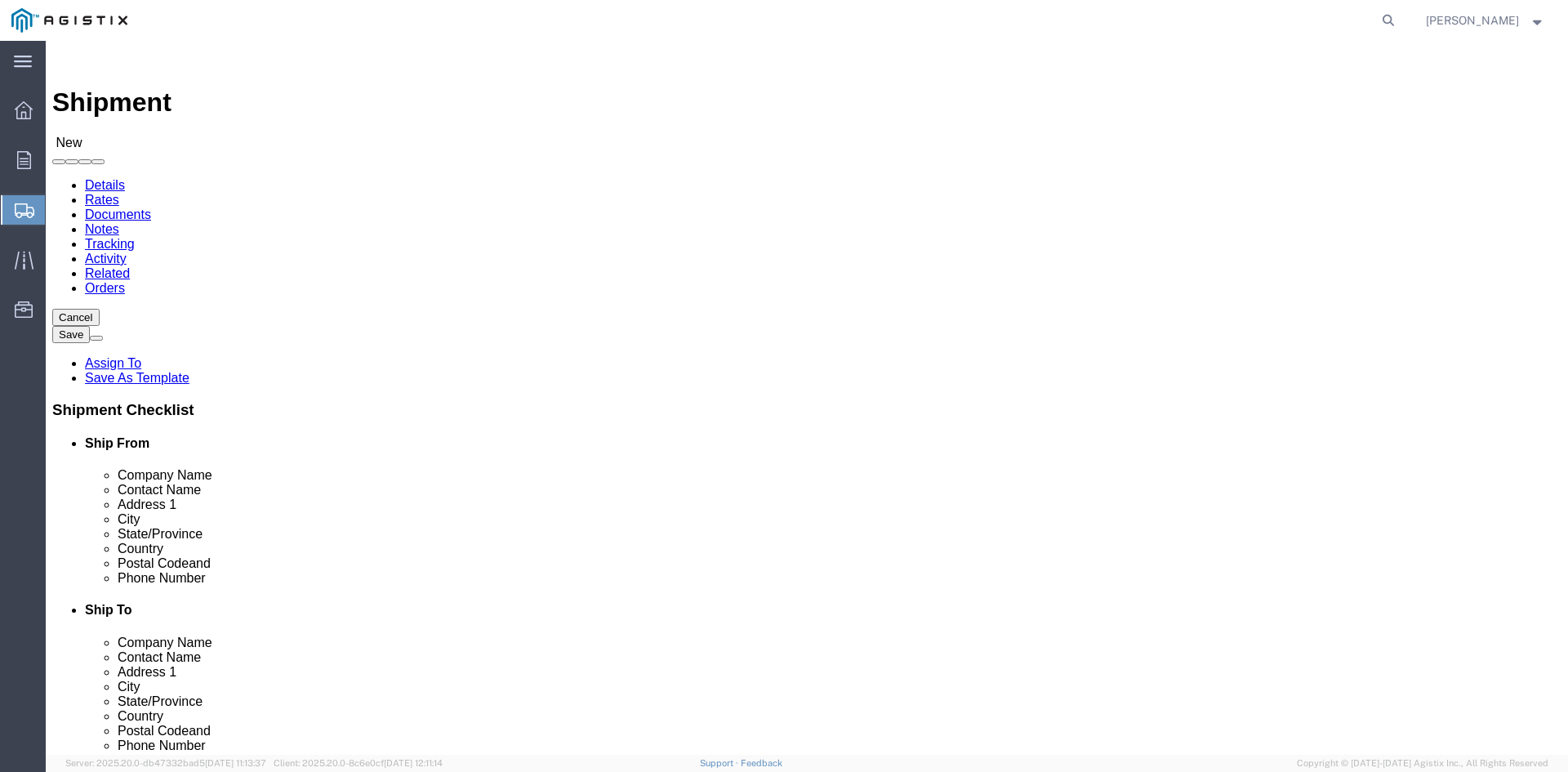
scroll to position [185, 0]
select select "19663"
select select "CA"
select select "71464"
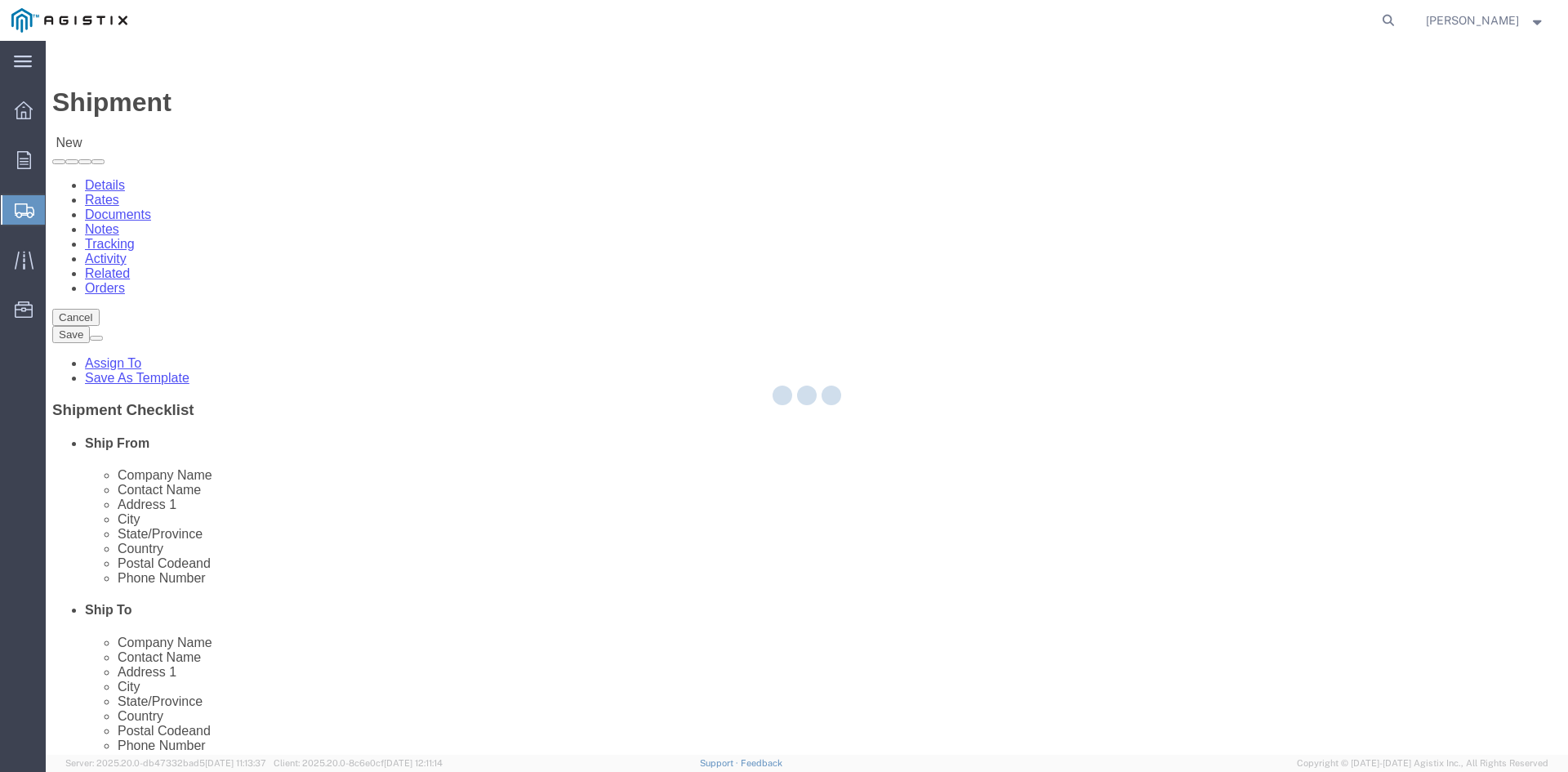
select select "CA"
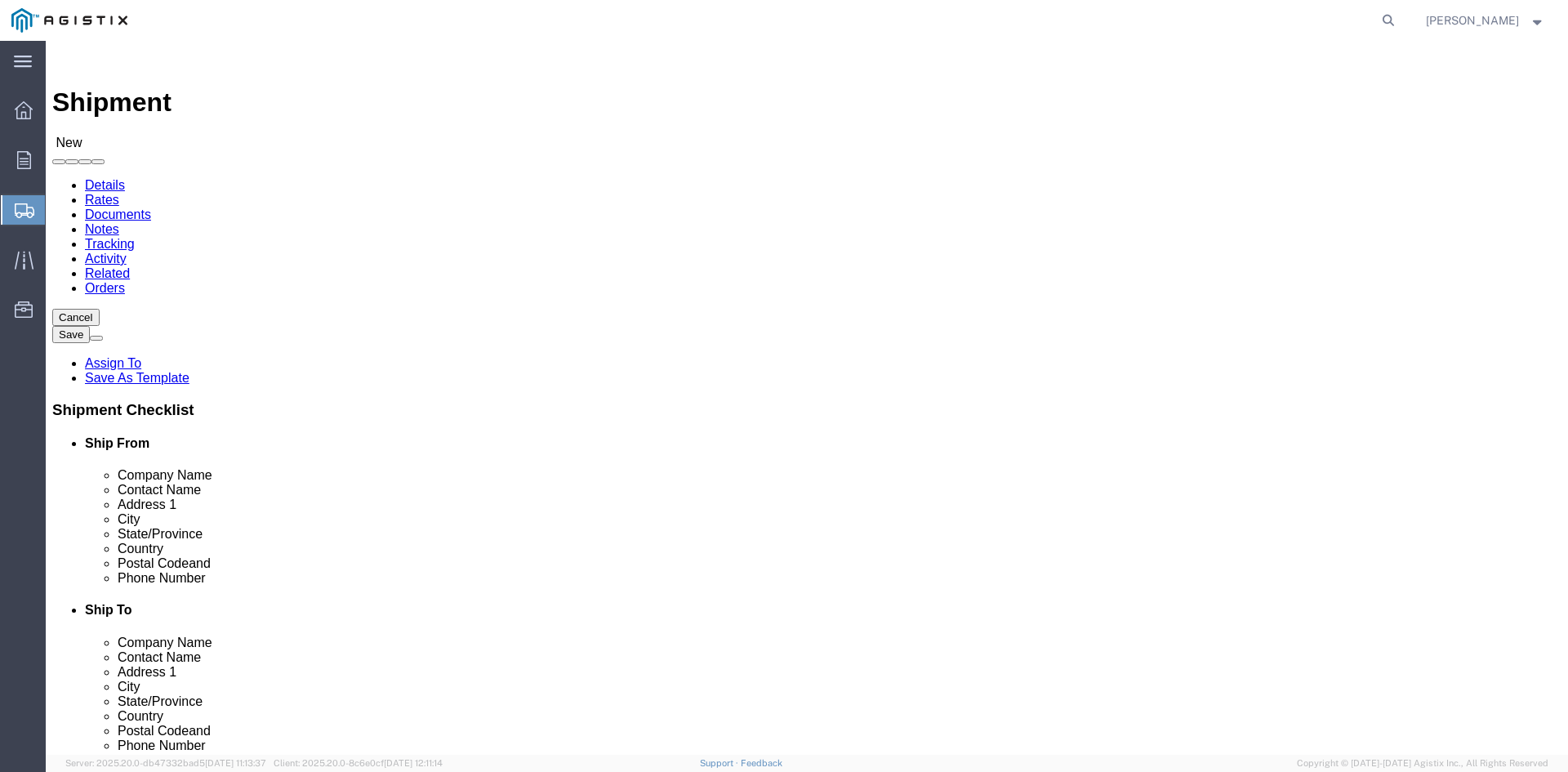
scroll to position [82, 0]
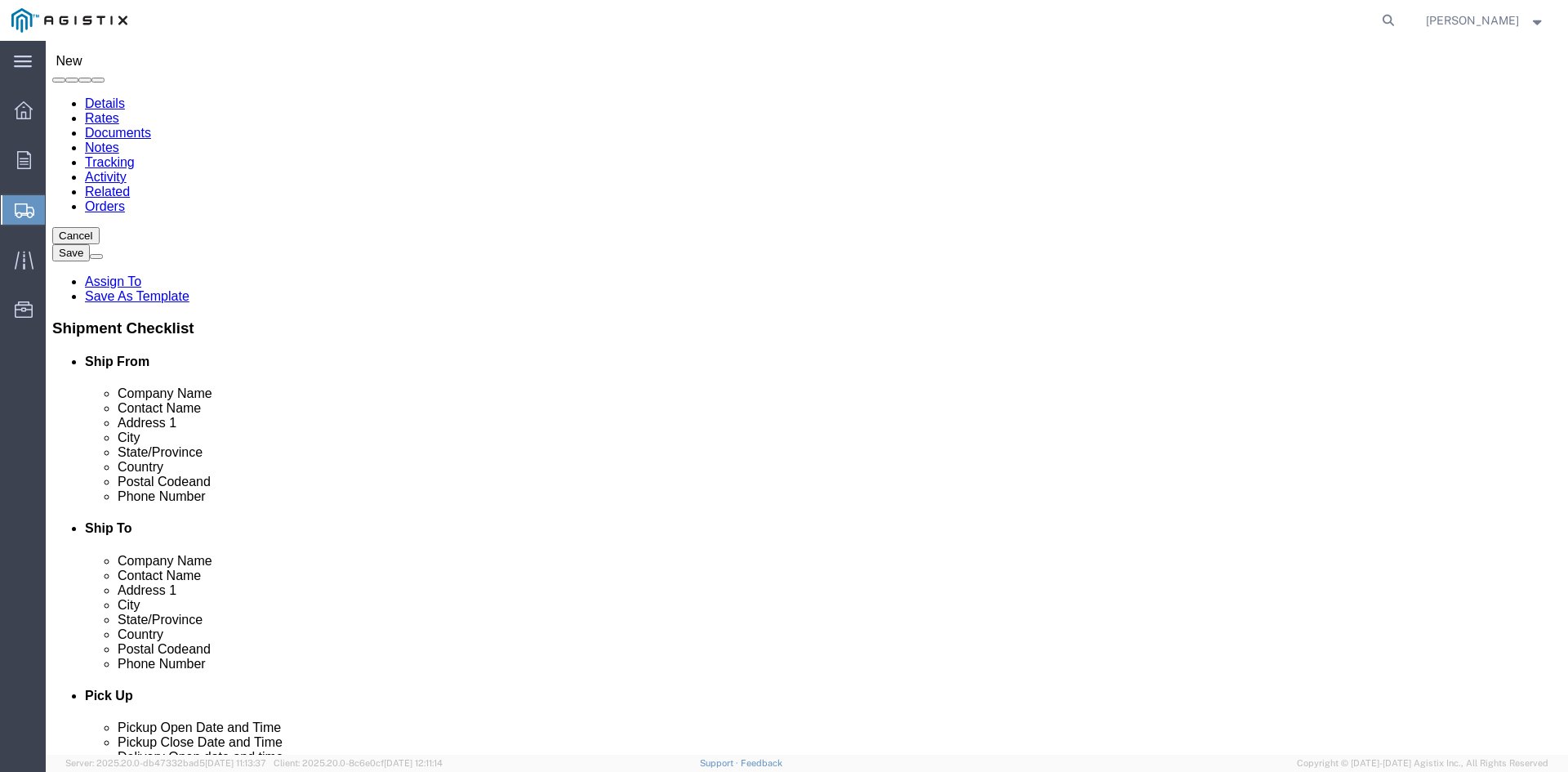
click input "text"
type input "[STREET_ADDRESS]"
select select
click input "text"
click input "[PERSON_NAME]"
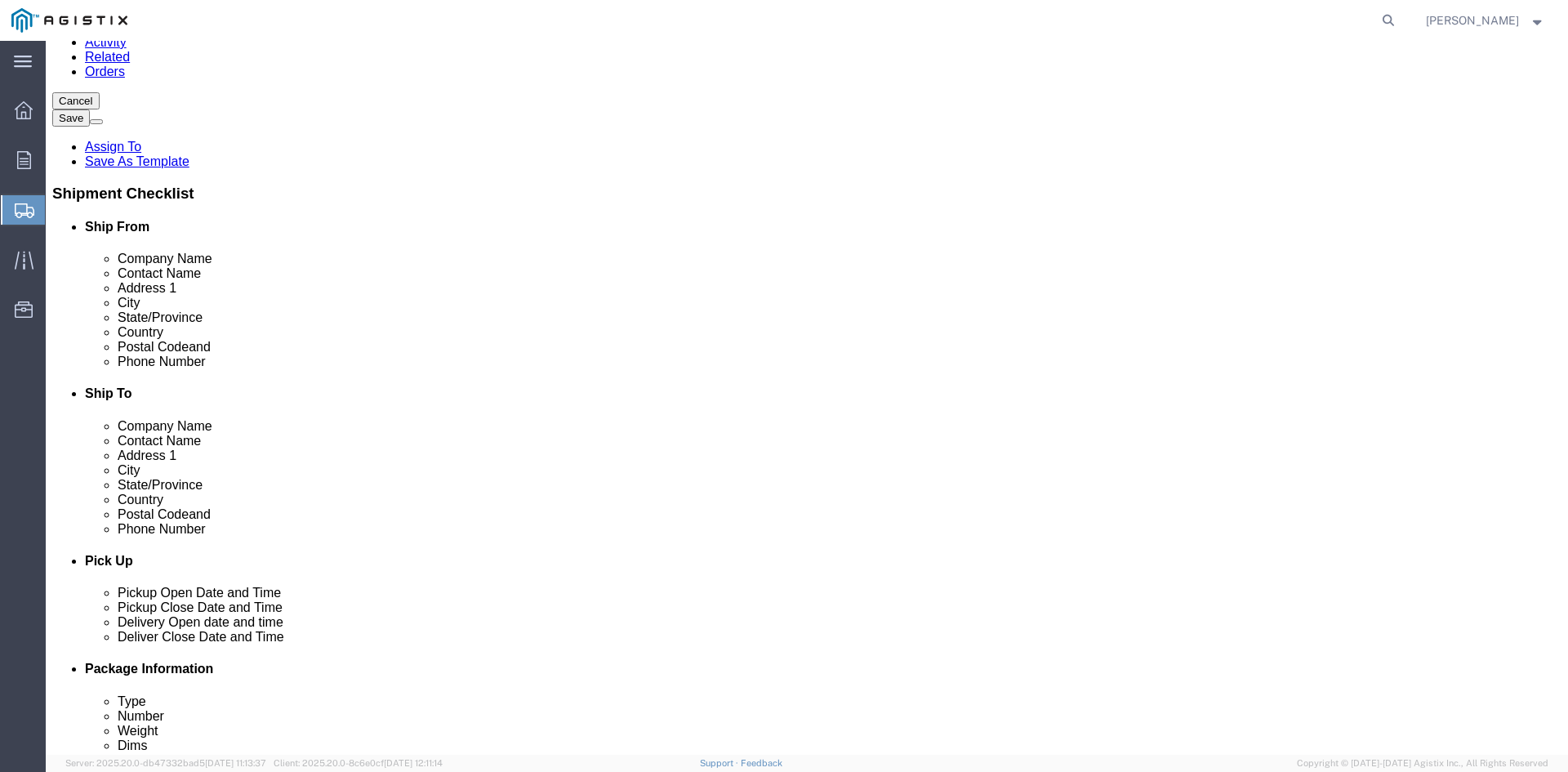
scroll to position [245, 0]
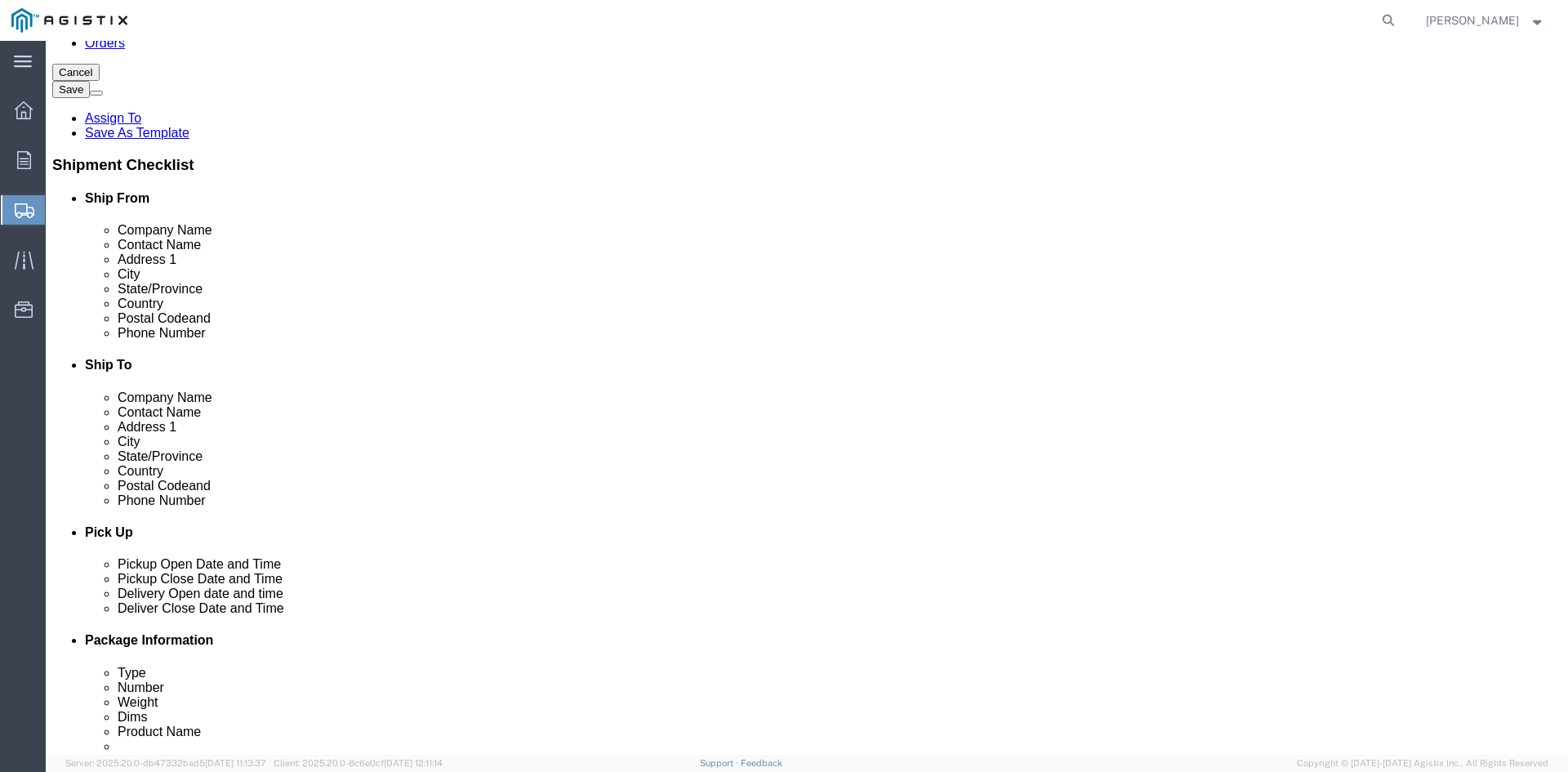
type input "[PERSON_NAME]"
click input "text"
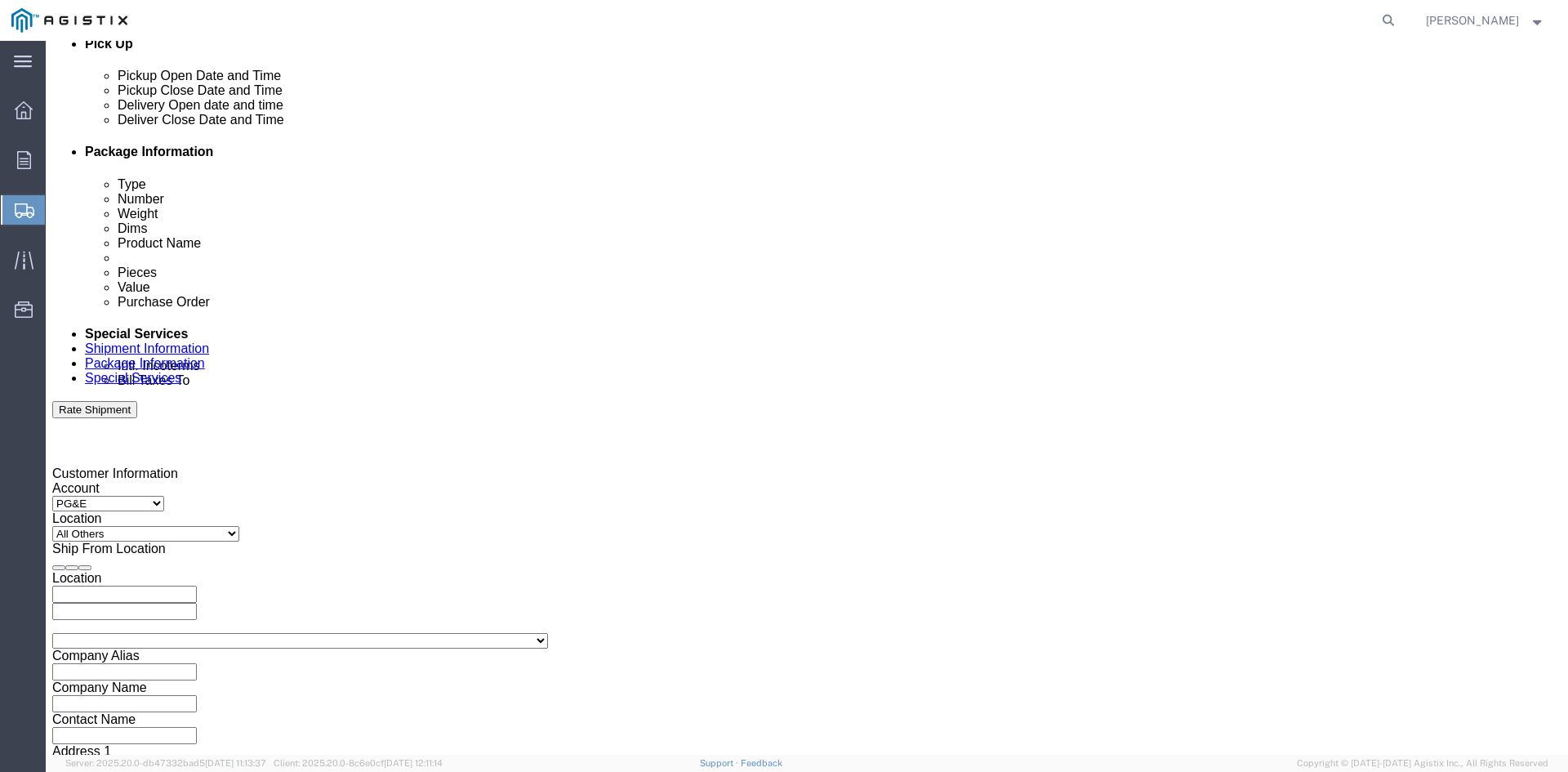
scroll to position [735, 0]
type input "[PHONE_NUMBER]"
click div "[DATE] 12:00 PM"
click button "Apply"
click div "[DATE] 1:00 PM"
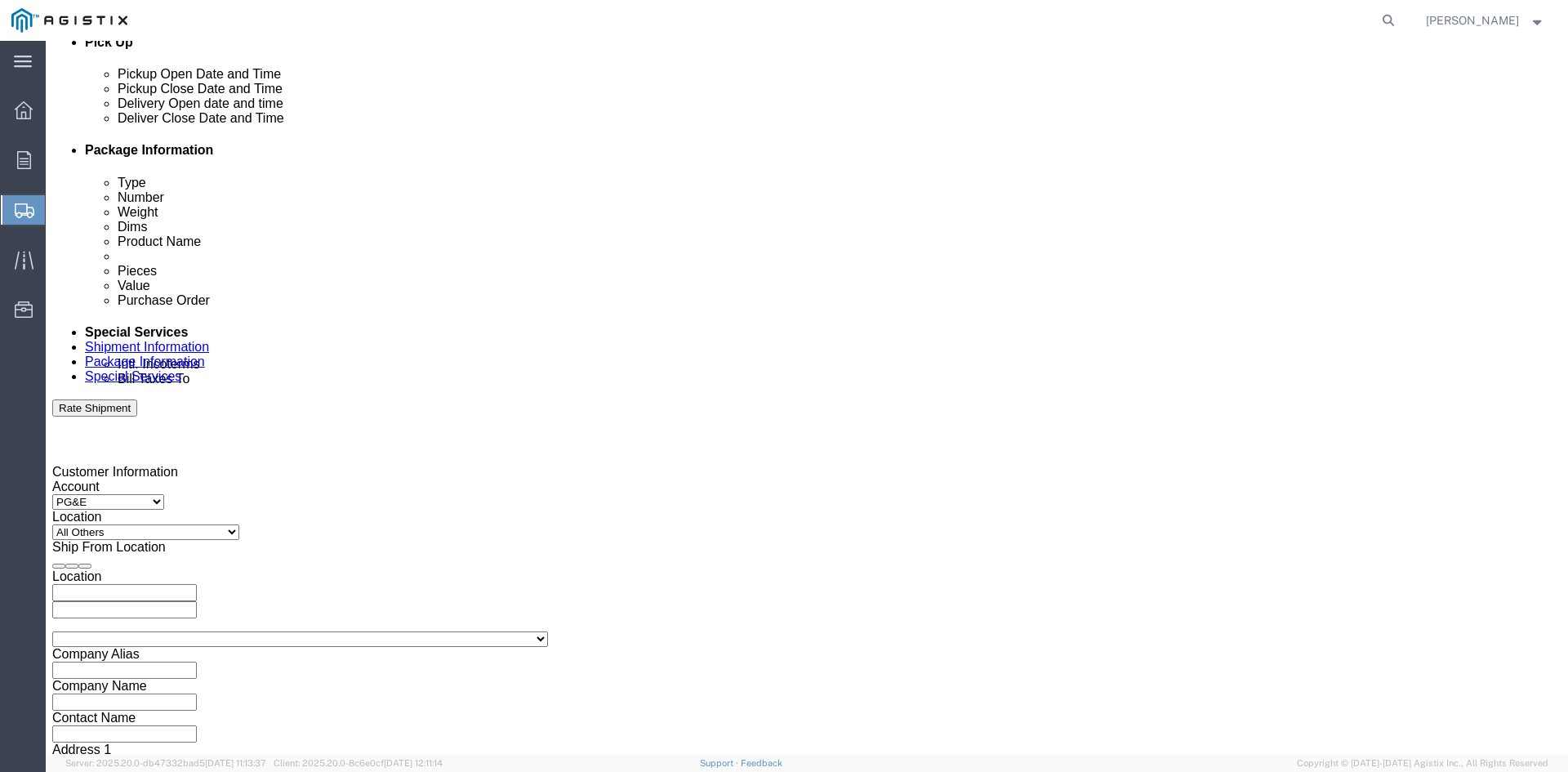
click button "Apply"
drag, startPoint x: 681, startPoint y: 243, endPoint x: 702, endPoint y: 267, distance: 31.9
click div
click button "Apply"
click div
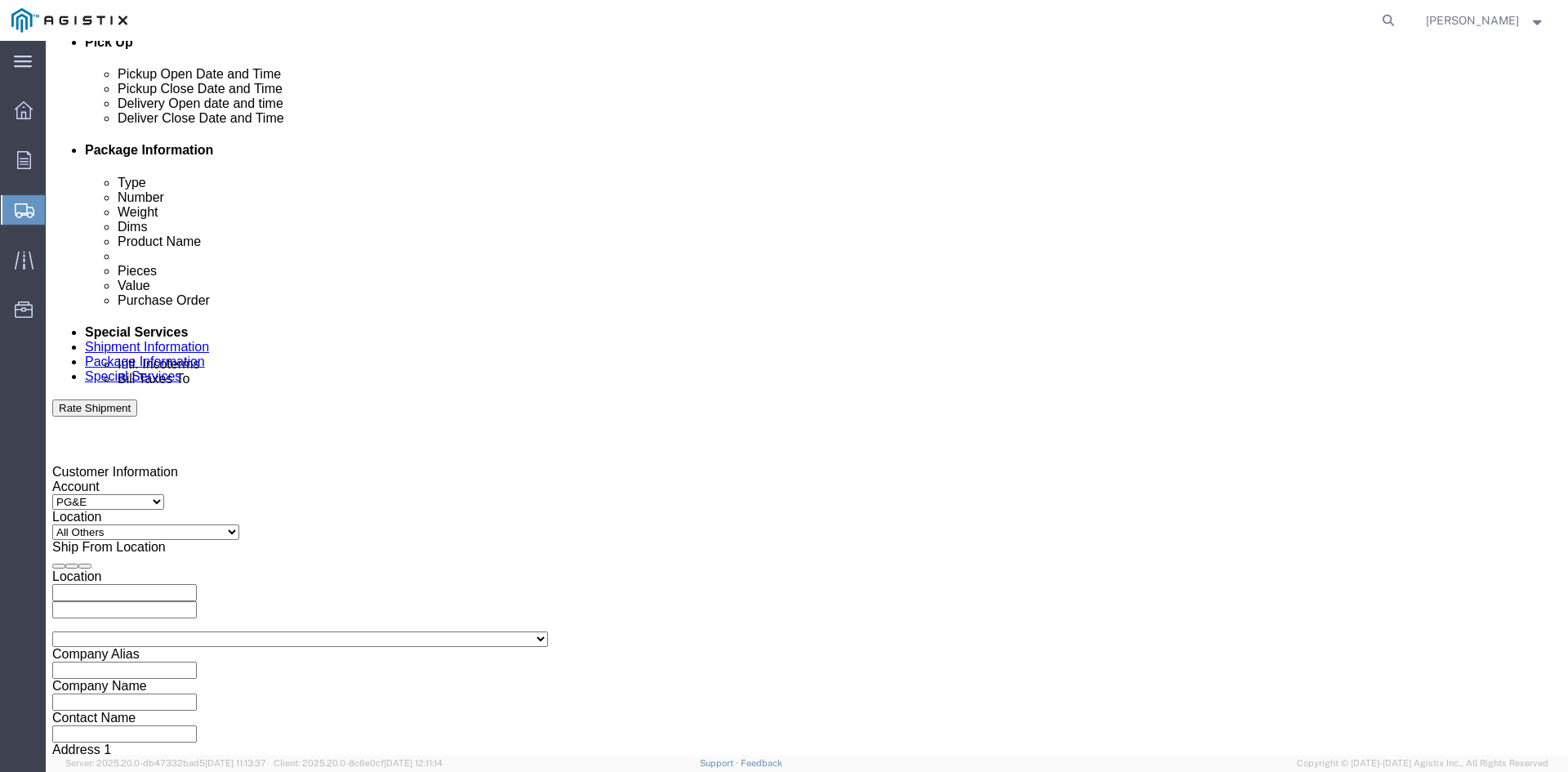
click button "Apply"
click input "text"
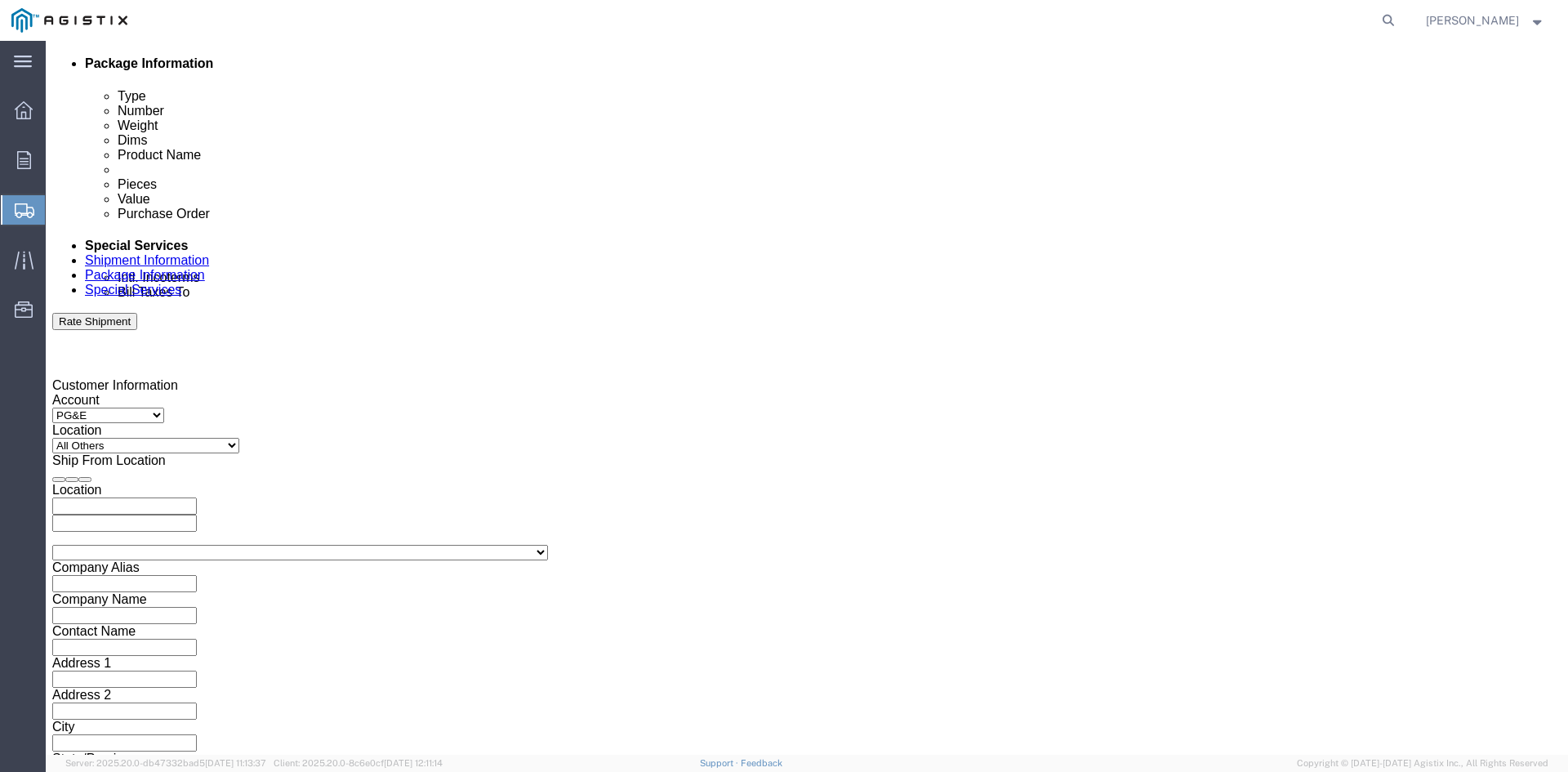
scroll to position [823, 0]
type input "3501423372"
click select "Select Air Less than Truckload Multi-Leg Ocean Freight Rail Small Parcel Truckl…"
select select "TL"
click select "Select Air Less than Truckload Multi-Leg Ocean Freight Rail Small Parcel Truckl…"
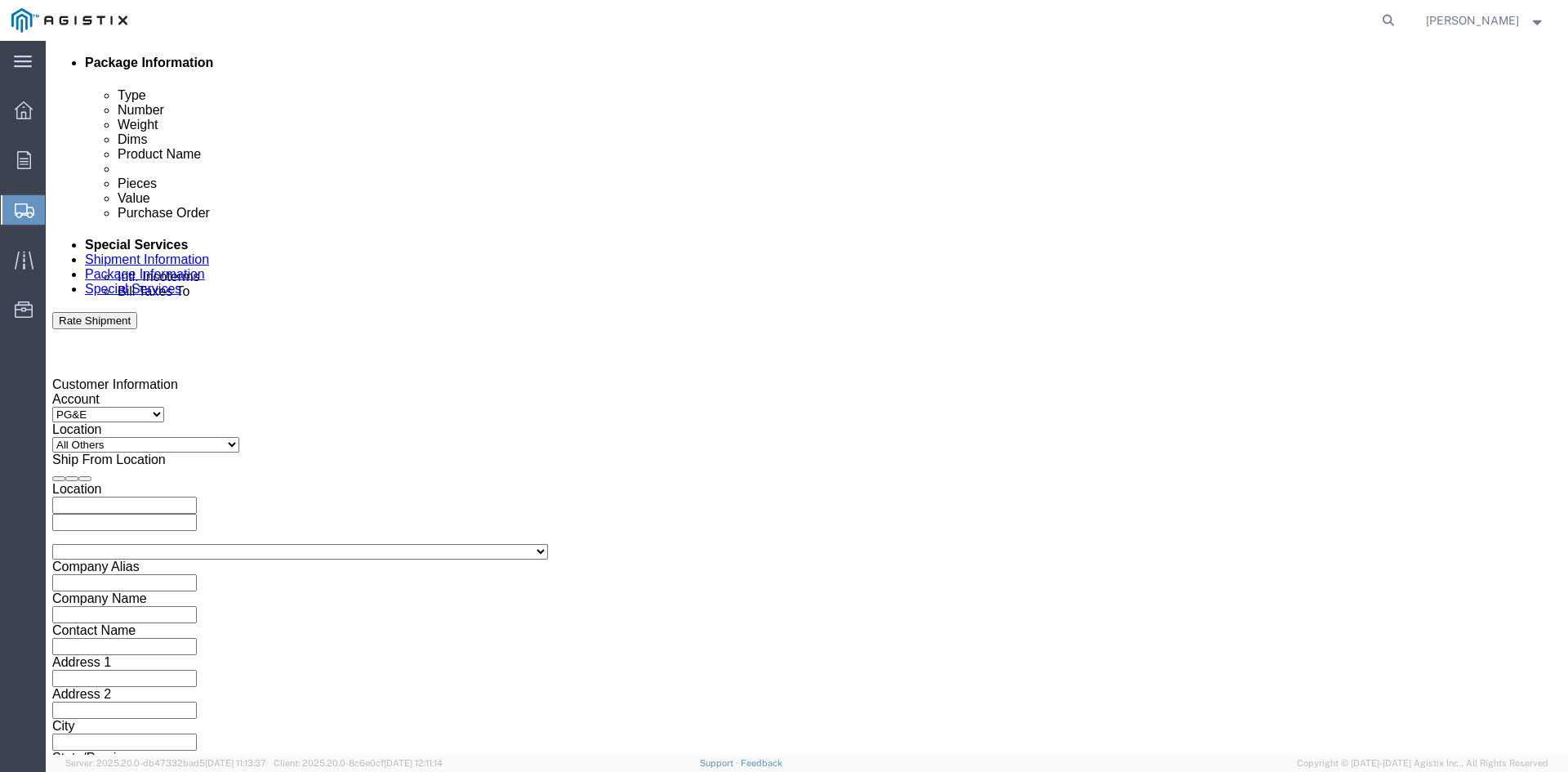
click button "Continue"
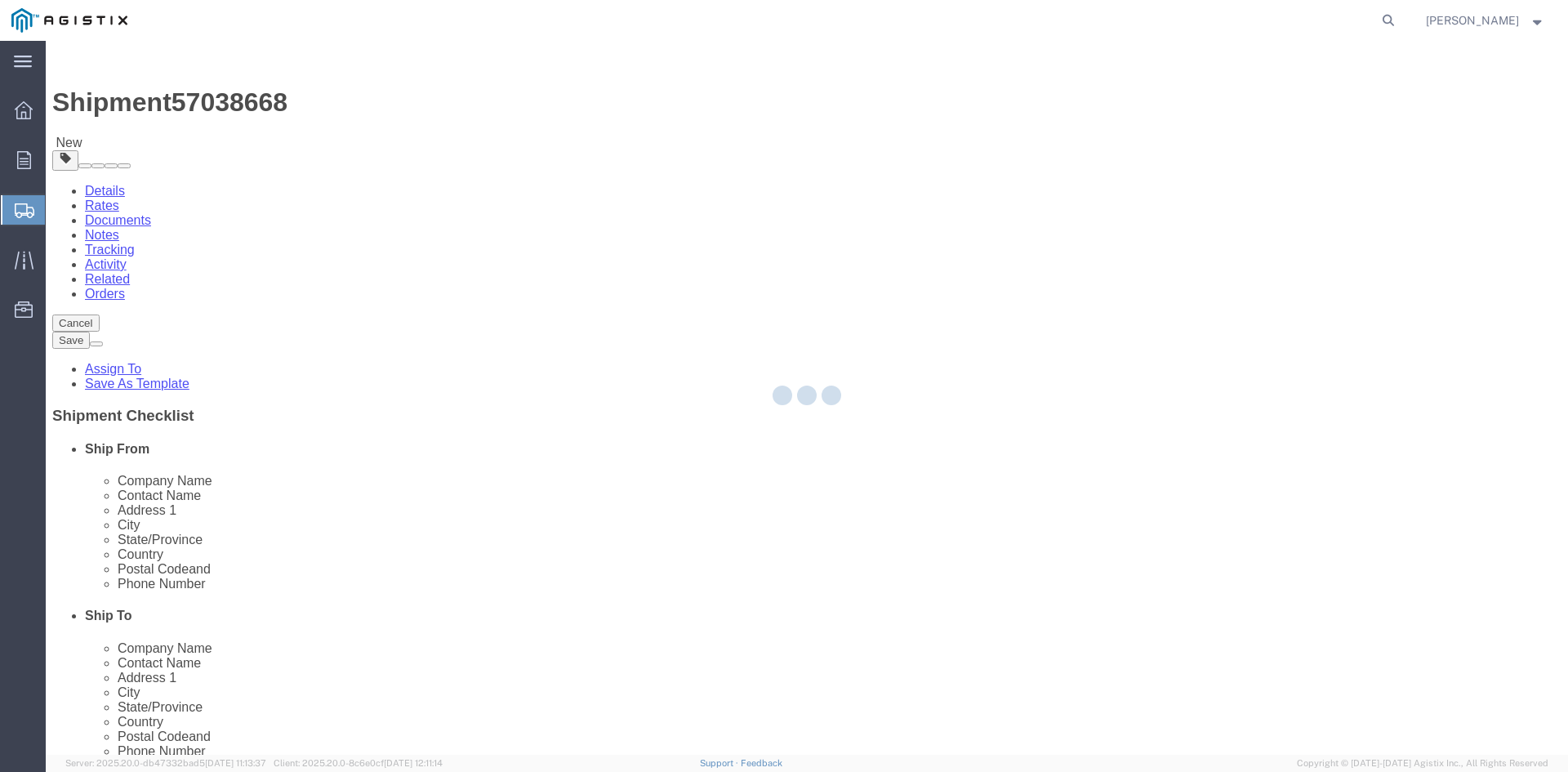
select select "CBOX"
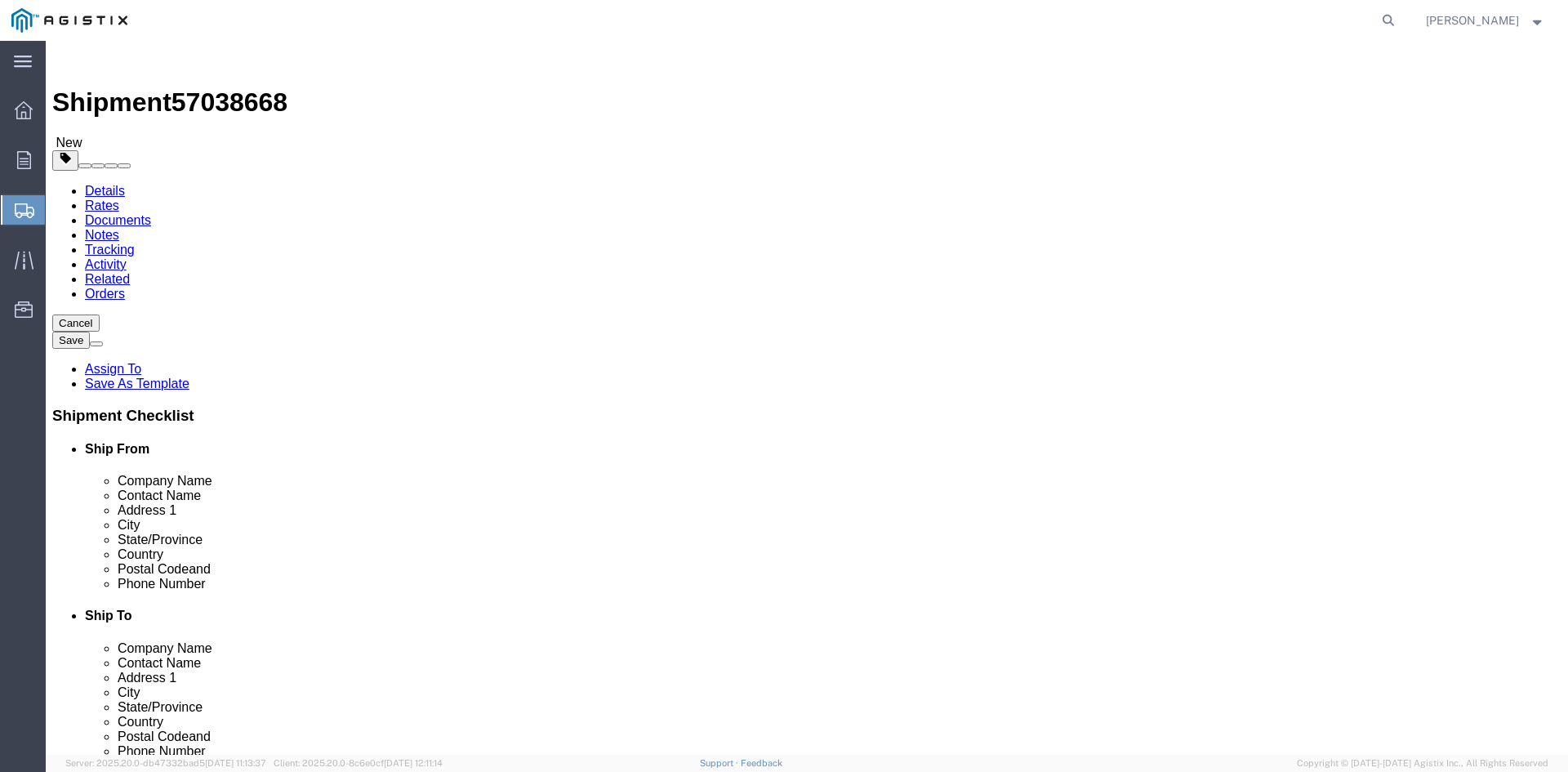
click input "1"
type input "2"
type input "78"
type input "36"
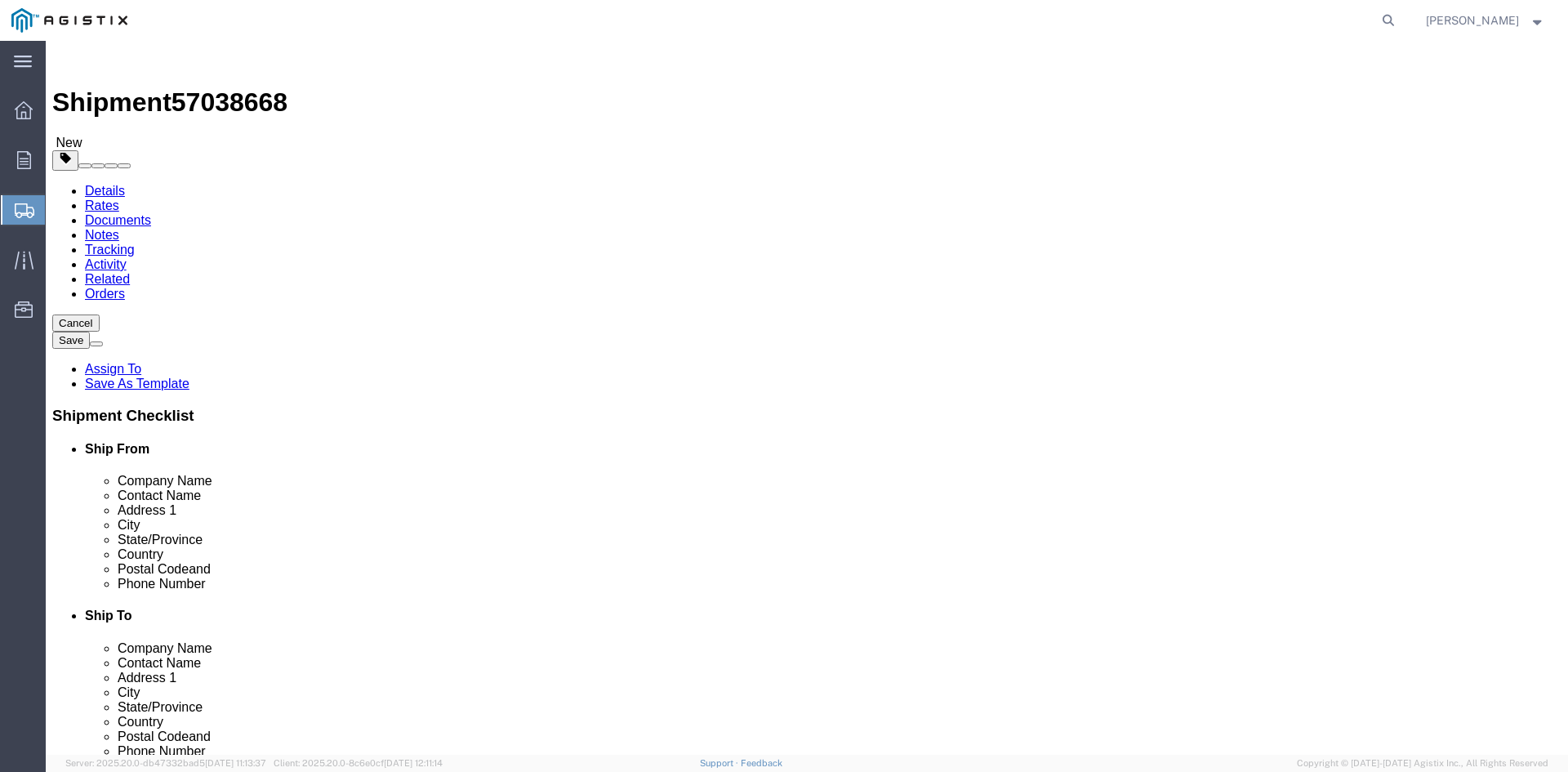
click select "Select Bulk Bundle(s) Cardboard Box(es) Carton(s) Crate(s) Drum(s) (Fiberboard)…"
select select "ROLL"
click select "Select Bulk Bundle(s) Cardboard Box(es) Carton(s) Crate(s) Drum(s) (Fiberboard)…"
click input "text"
type input "10810"
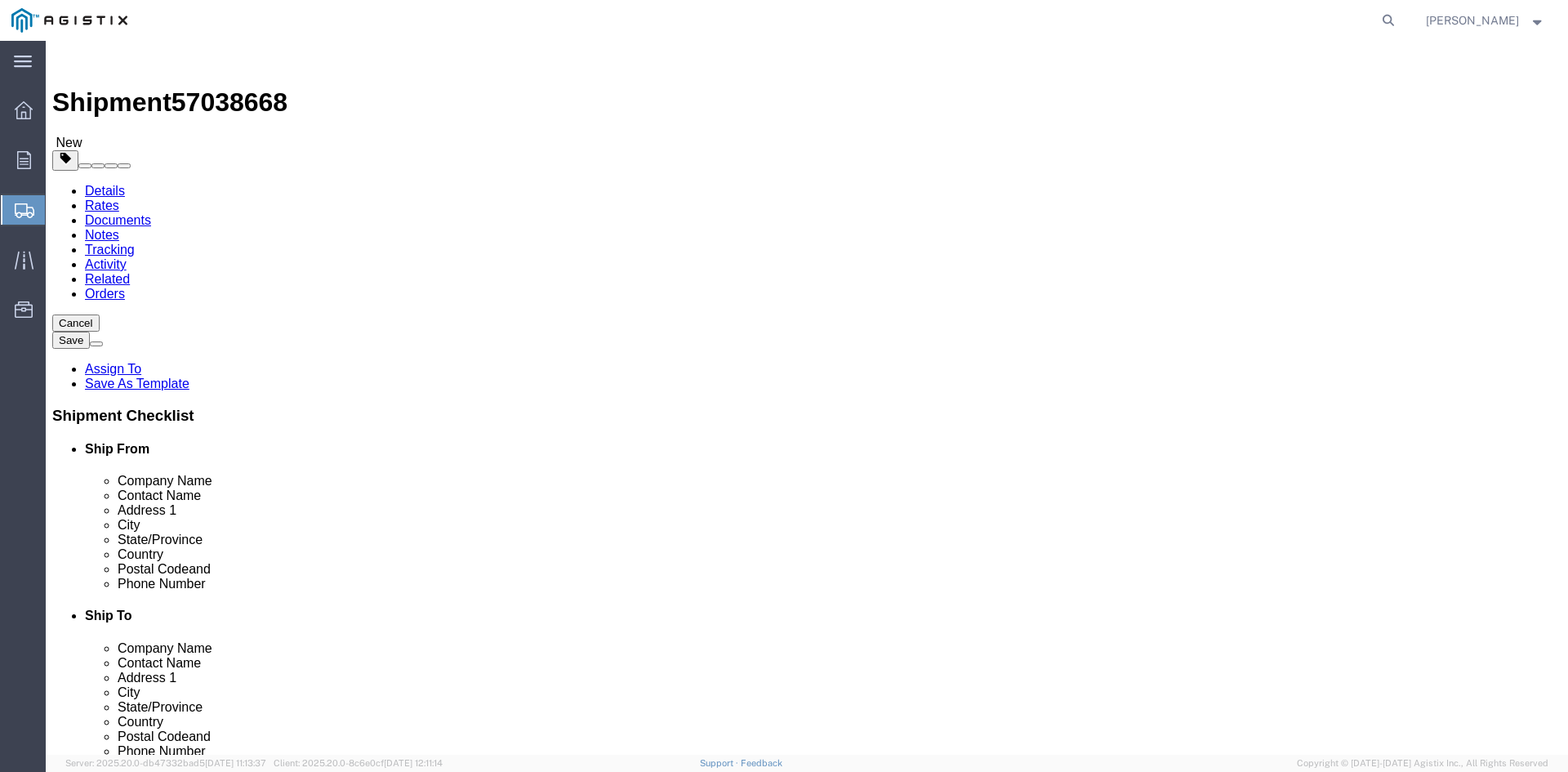
click link "Add Content"
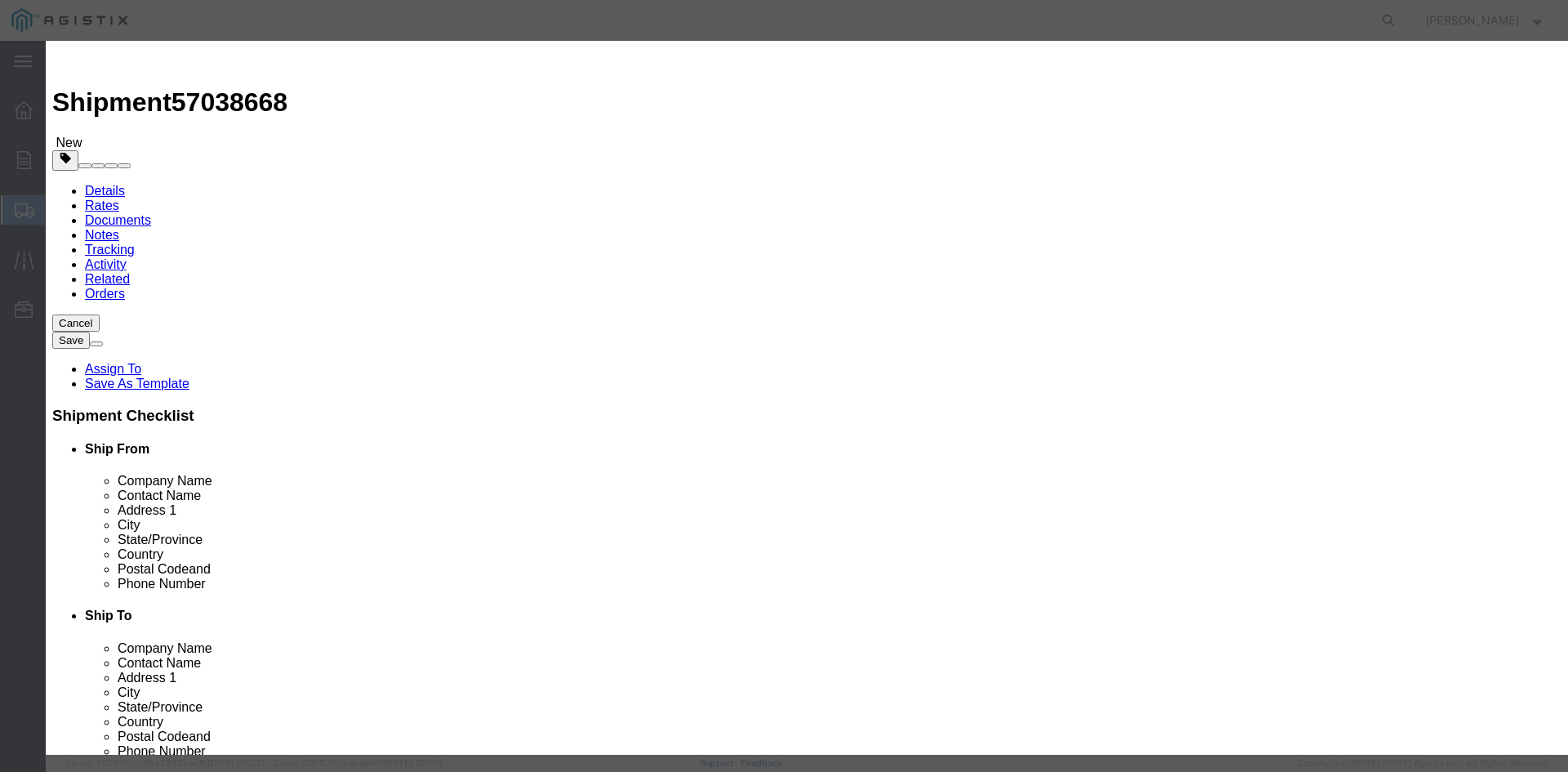
click input "text"
type input "POWER CABLE"
select select
select select "USD"
type input "ADAPTER POWER CABLE"
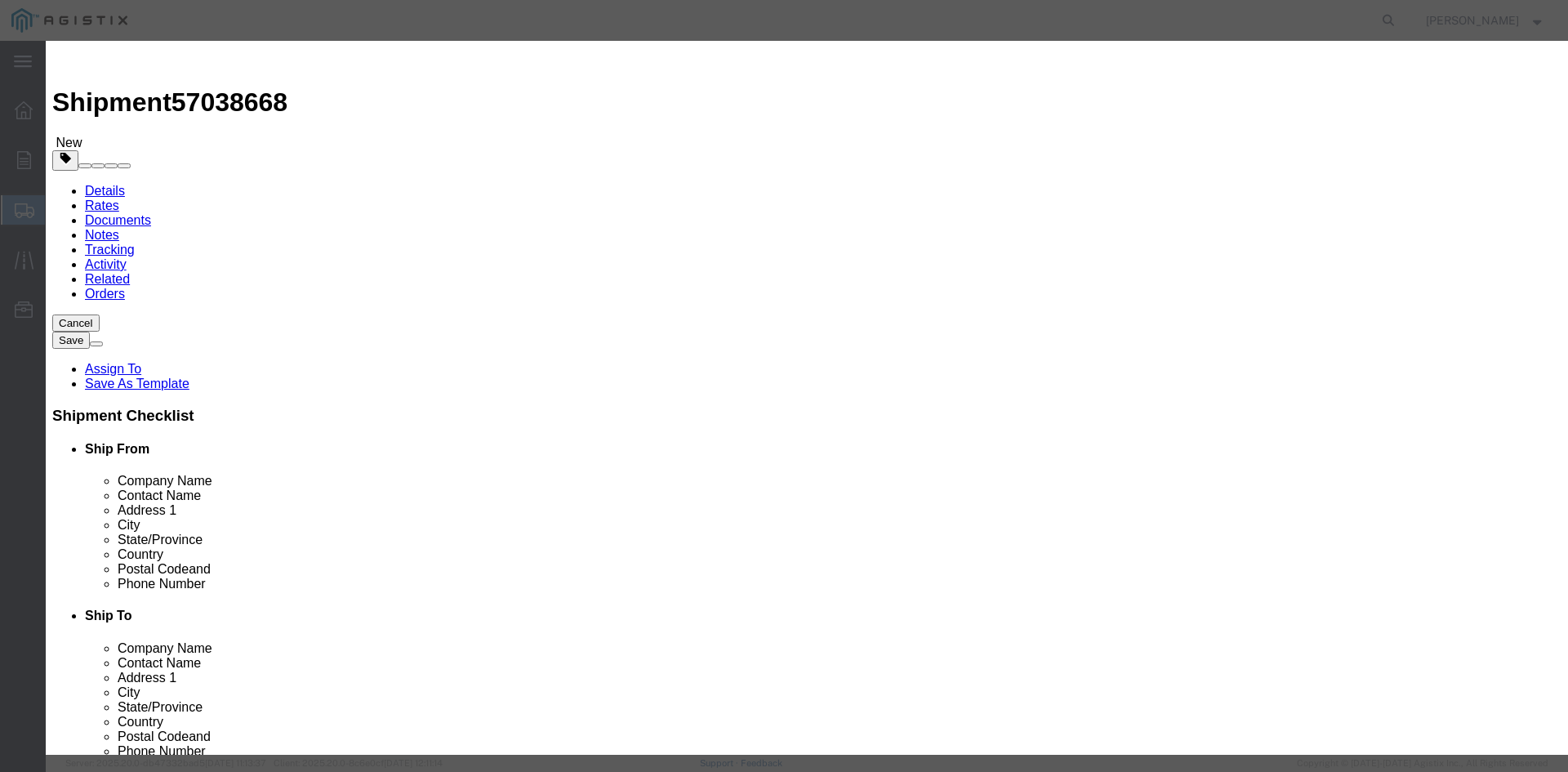
type input "D722721"
type input "ADAPTER POWER CABLE"
click input "text"
type input "2"
click input "text"
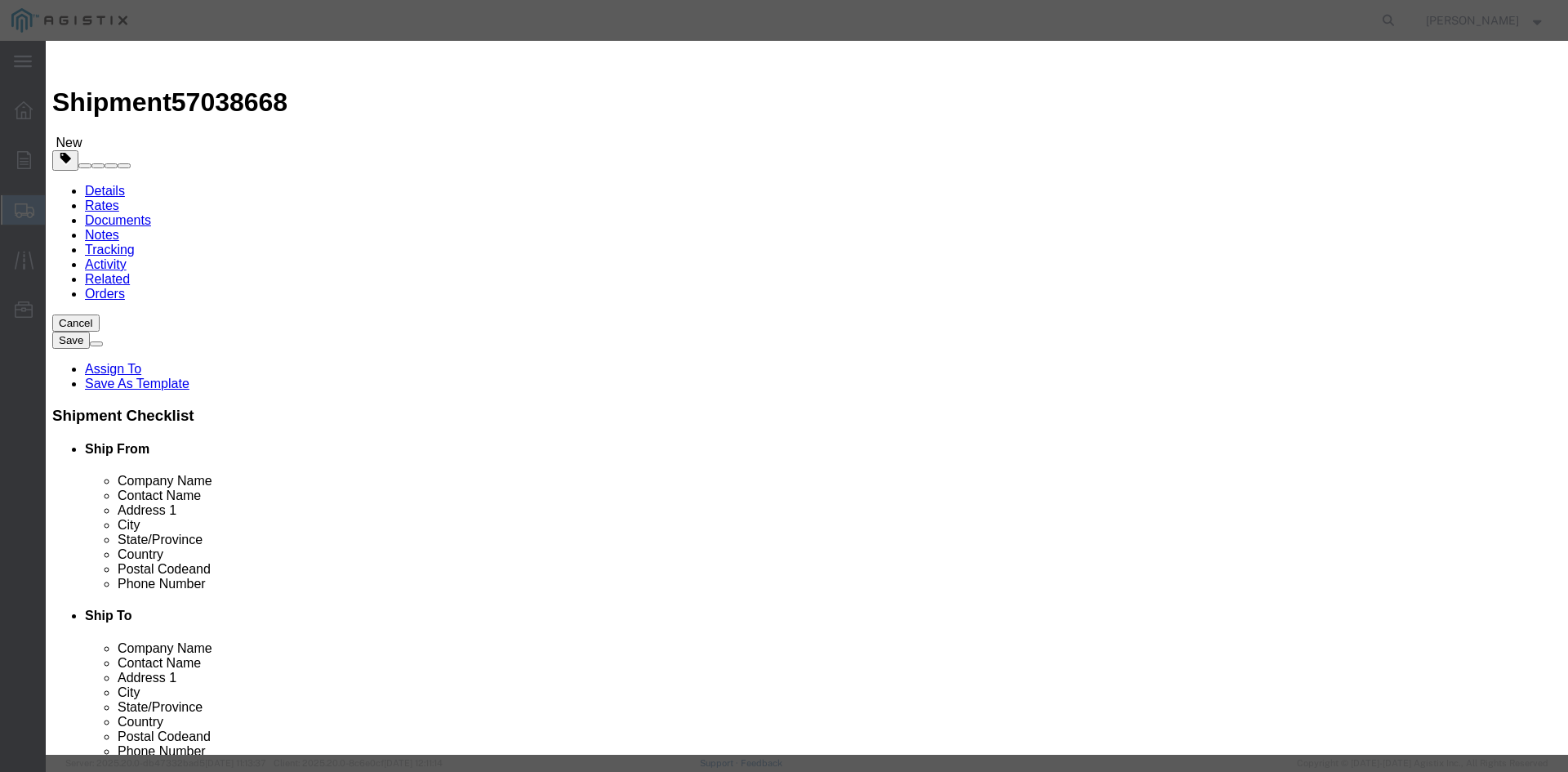
type input "36017"
click input "D722721"
click input "ADAPTER POWER CABLE"
type input "POWER CABLE"
click input "D722721"
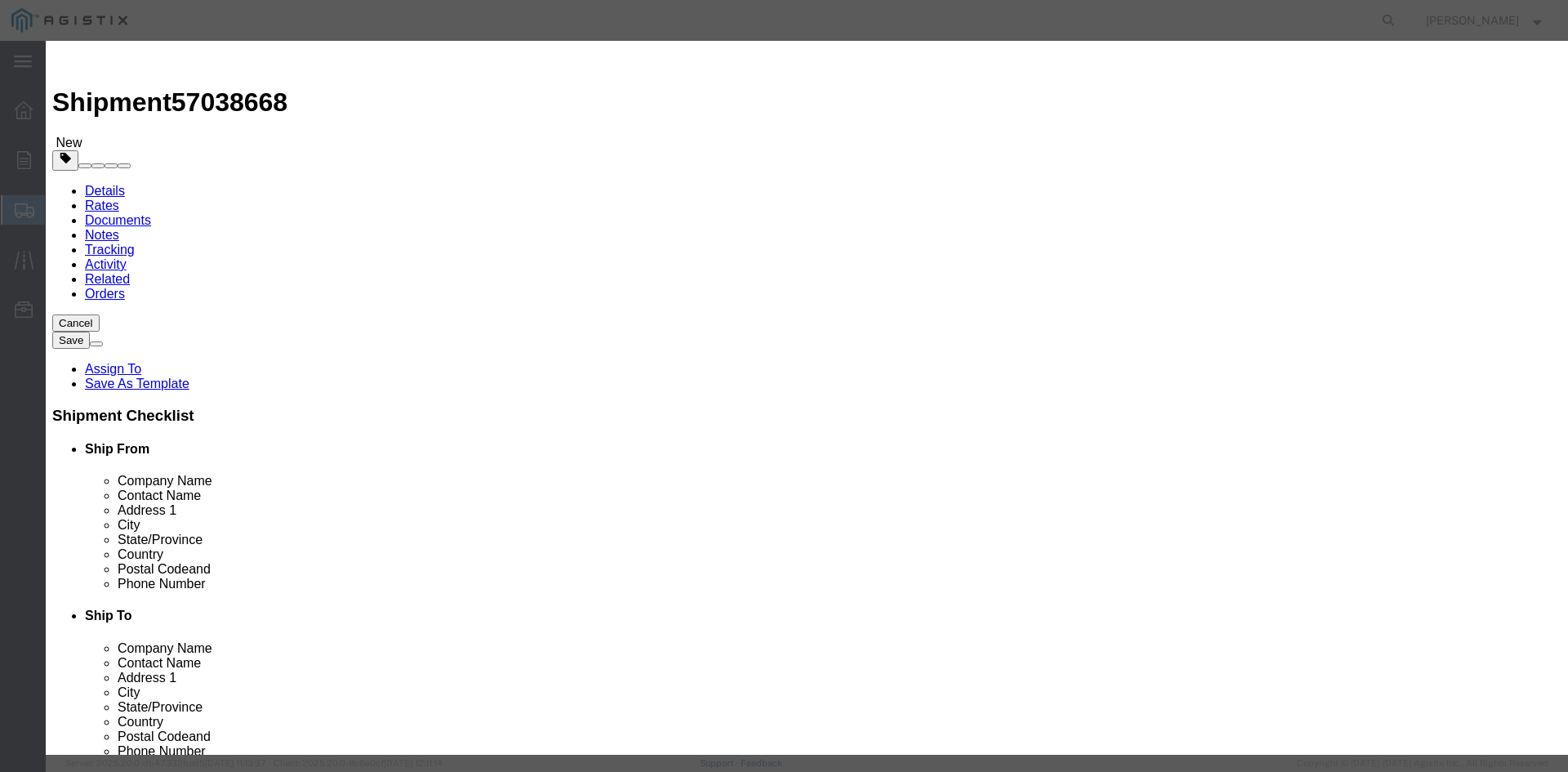
type input "D"
click select "Select 50 55 60 65 70 85 92.5 100 125 175 250 300 400"
select select "60"
click select "Select 50 55 60 65 70 85 92.5 100 125 175 250 300 400"
click button "Save & Close"
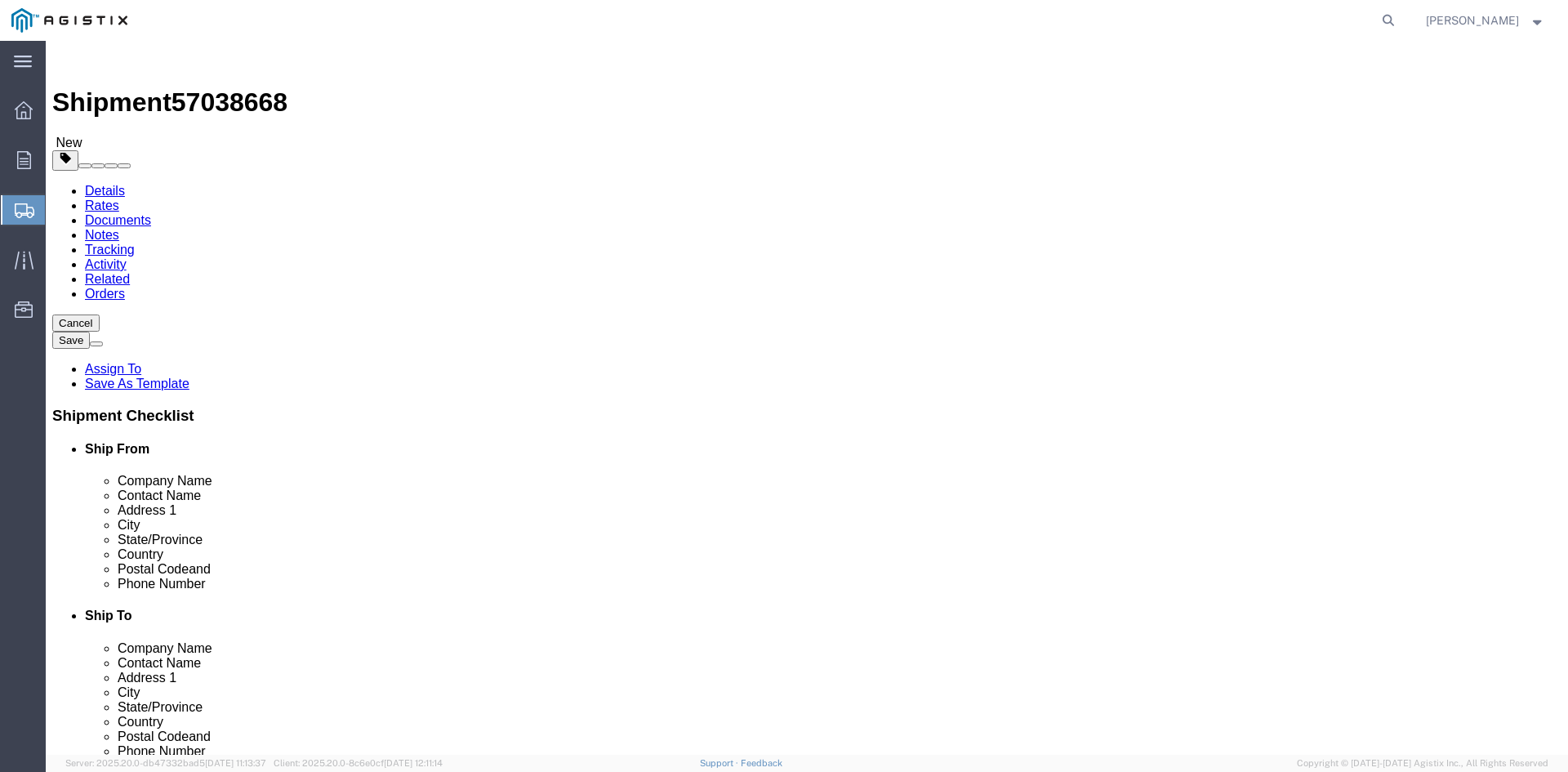
click button "Rate Shipment"
click link "Details"
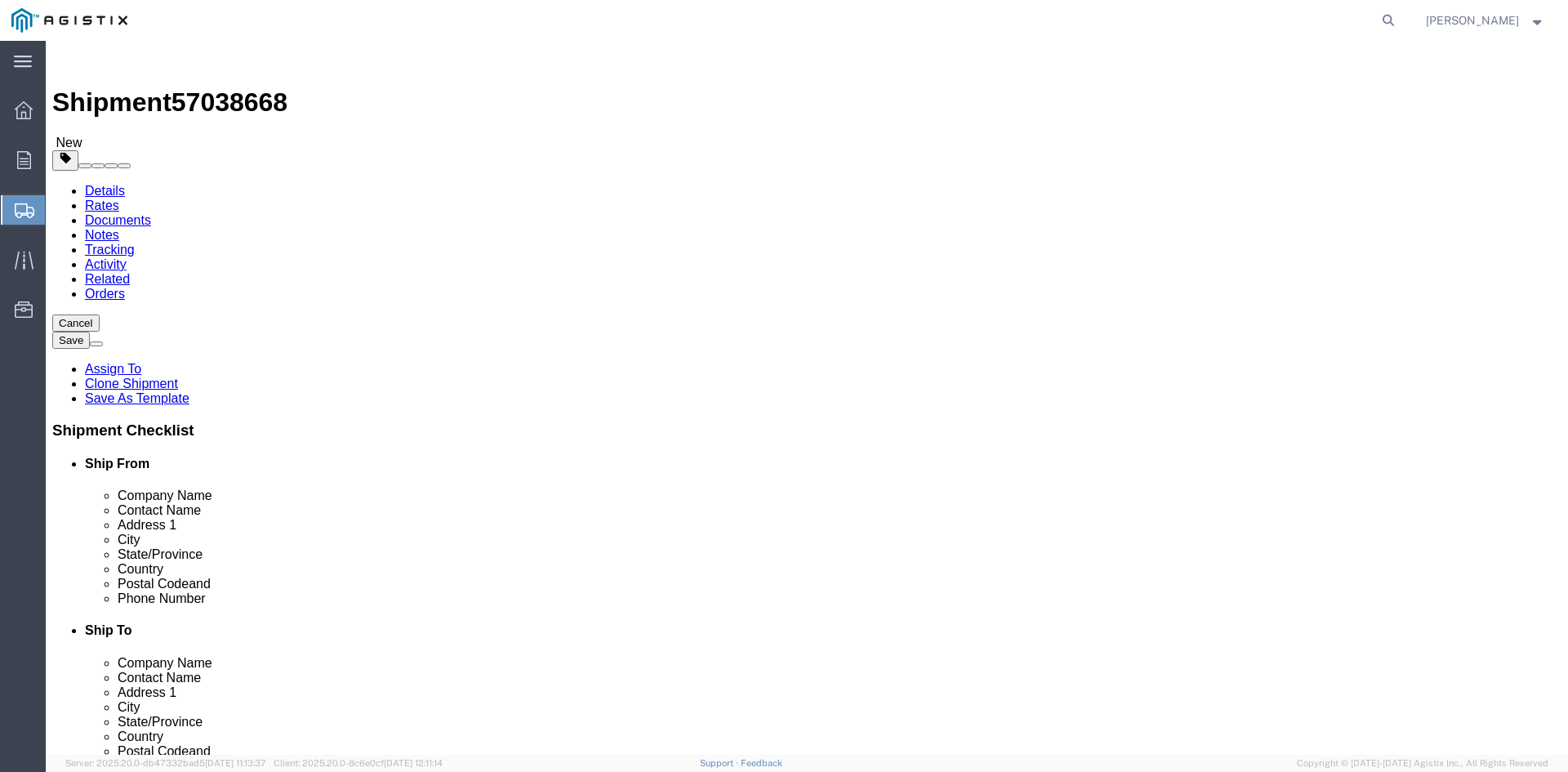
select select "MYPROFILE"
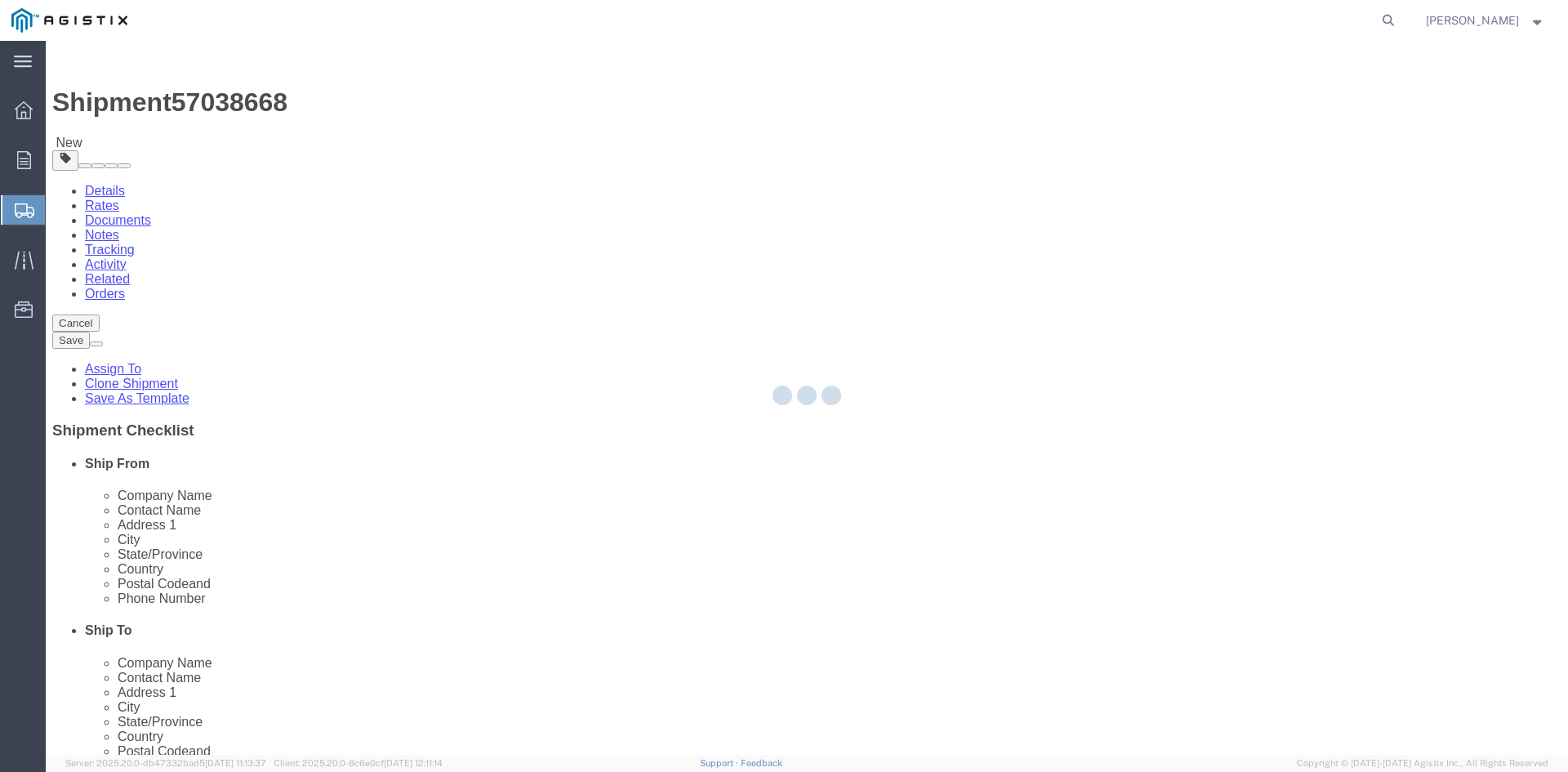
type input "The Okonite Co Inc"
type input "[PERSON_NAME]"
type input "[STREET_ADDRESS]"
type input "Santa [PERSON_NAME]"
type input "93455"
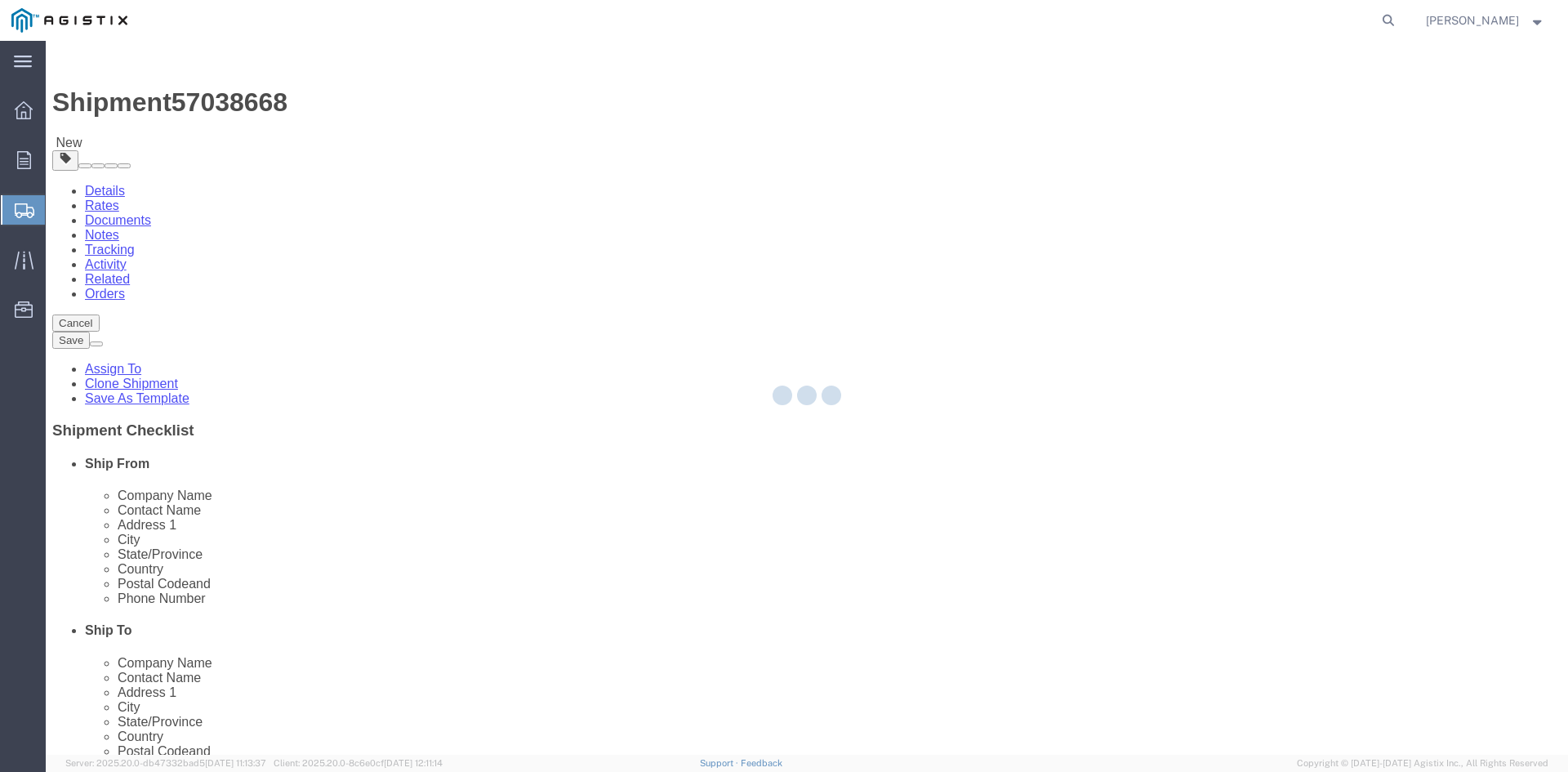
type input "[PHONE_NUMBER]"
type input "[PERSON_NAME][EMAIL_ADDRESS][DOMAIN_NAME]"
checkbox input "true"
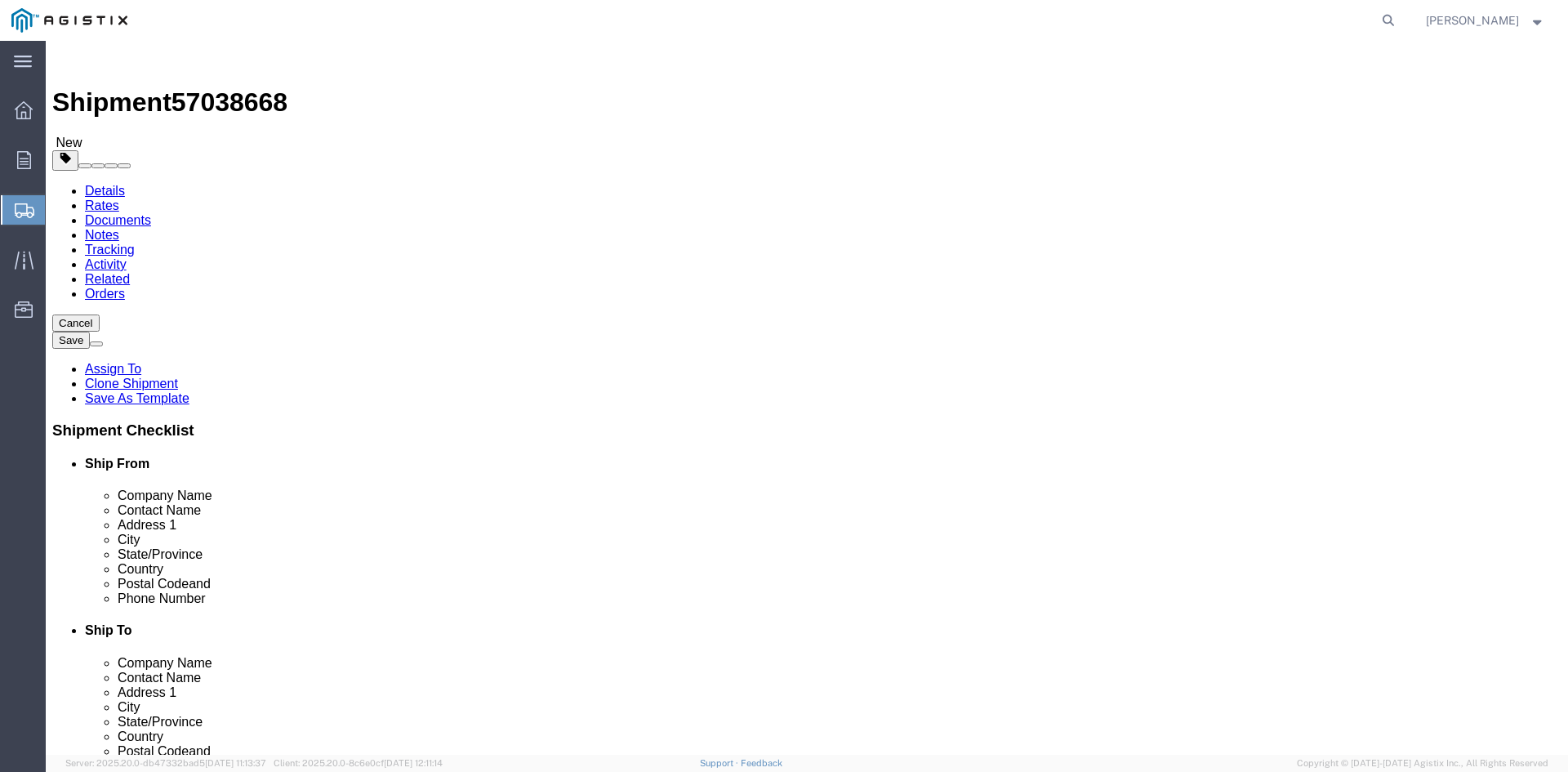
select select "CA"
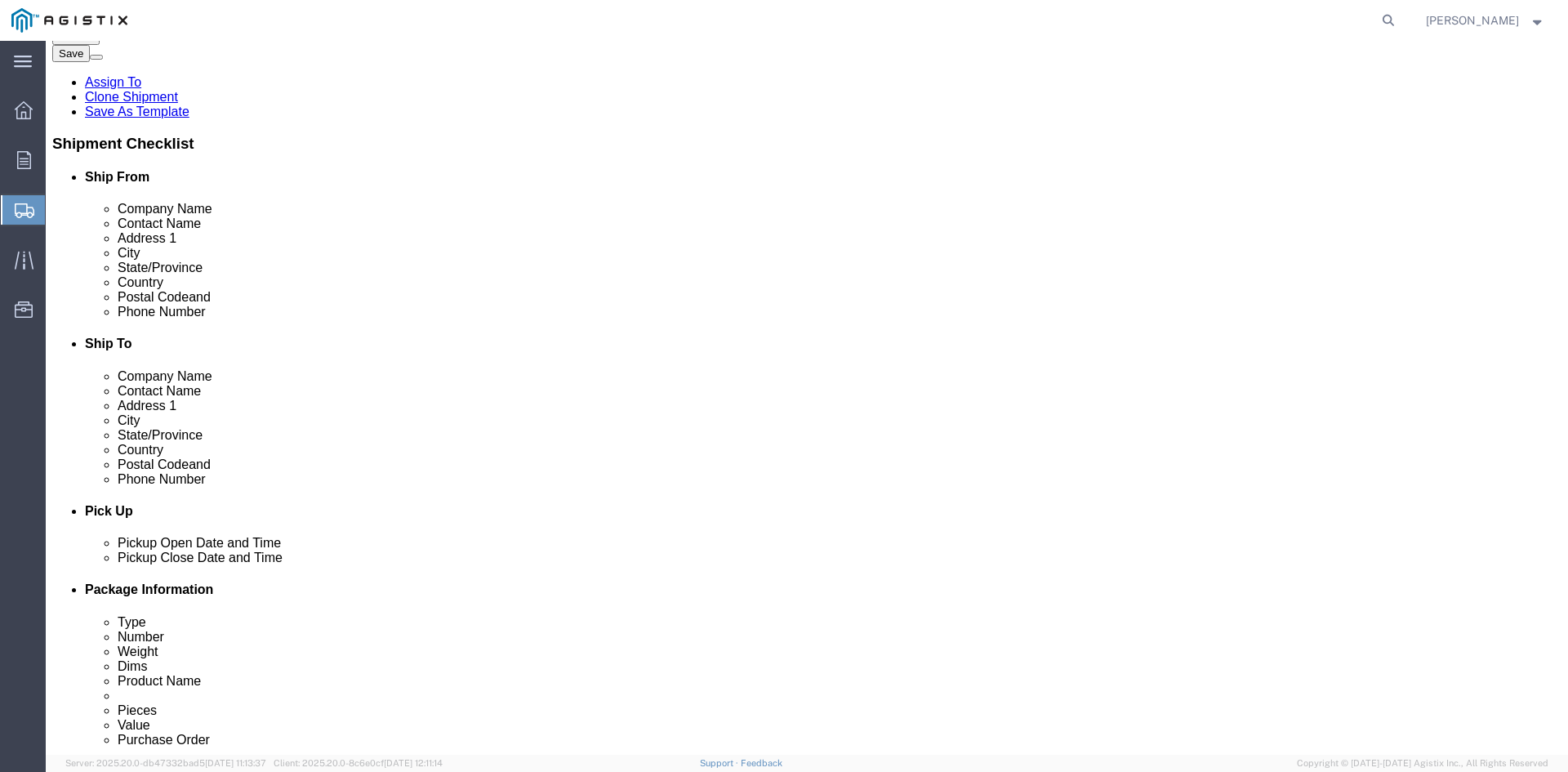
scroll to position [327, 0]
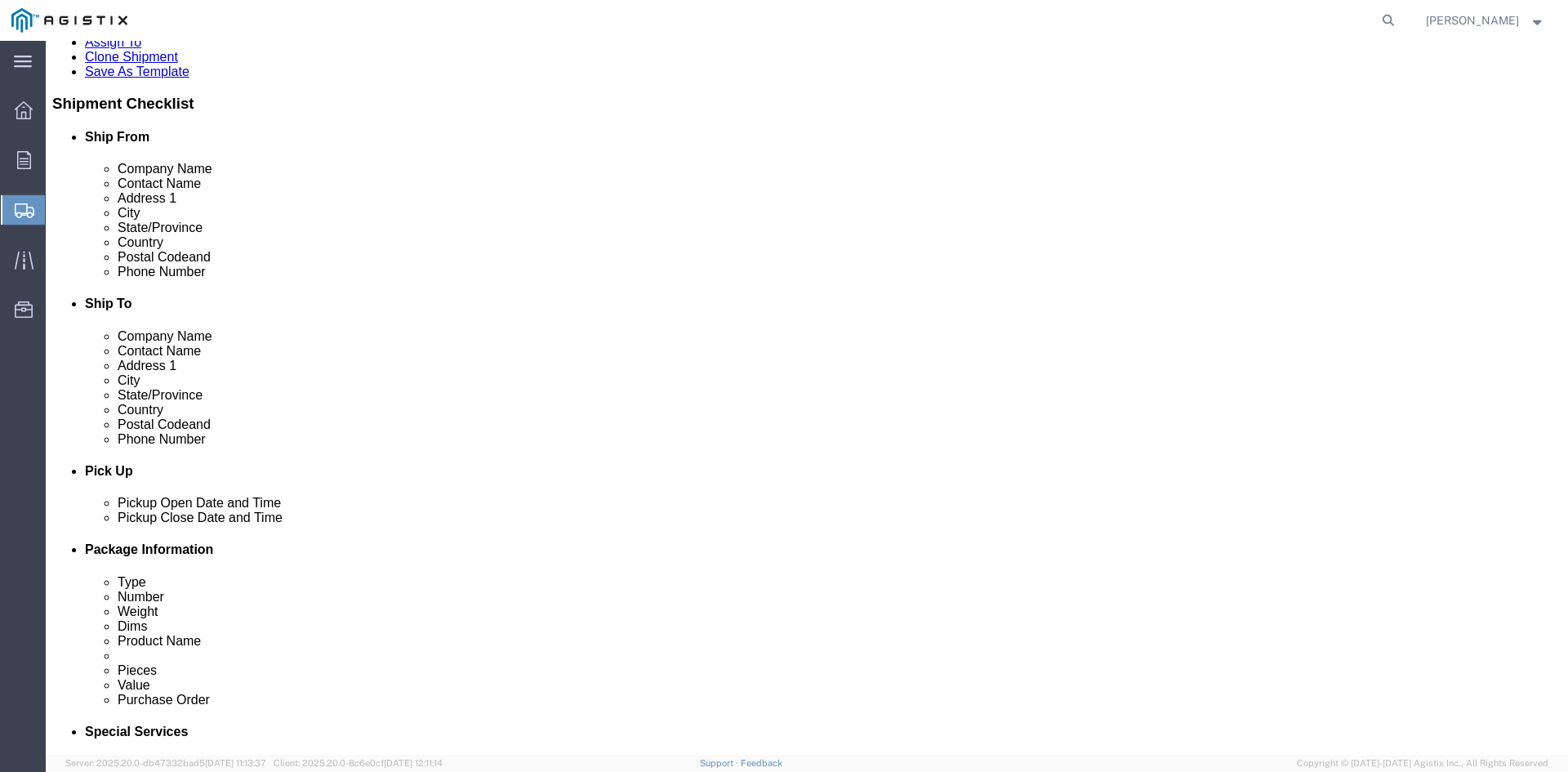
click button "Rate Shipment"
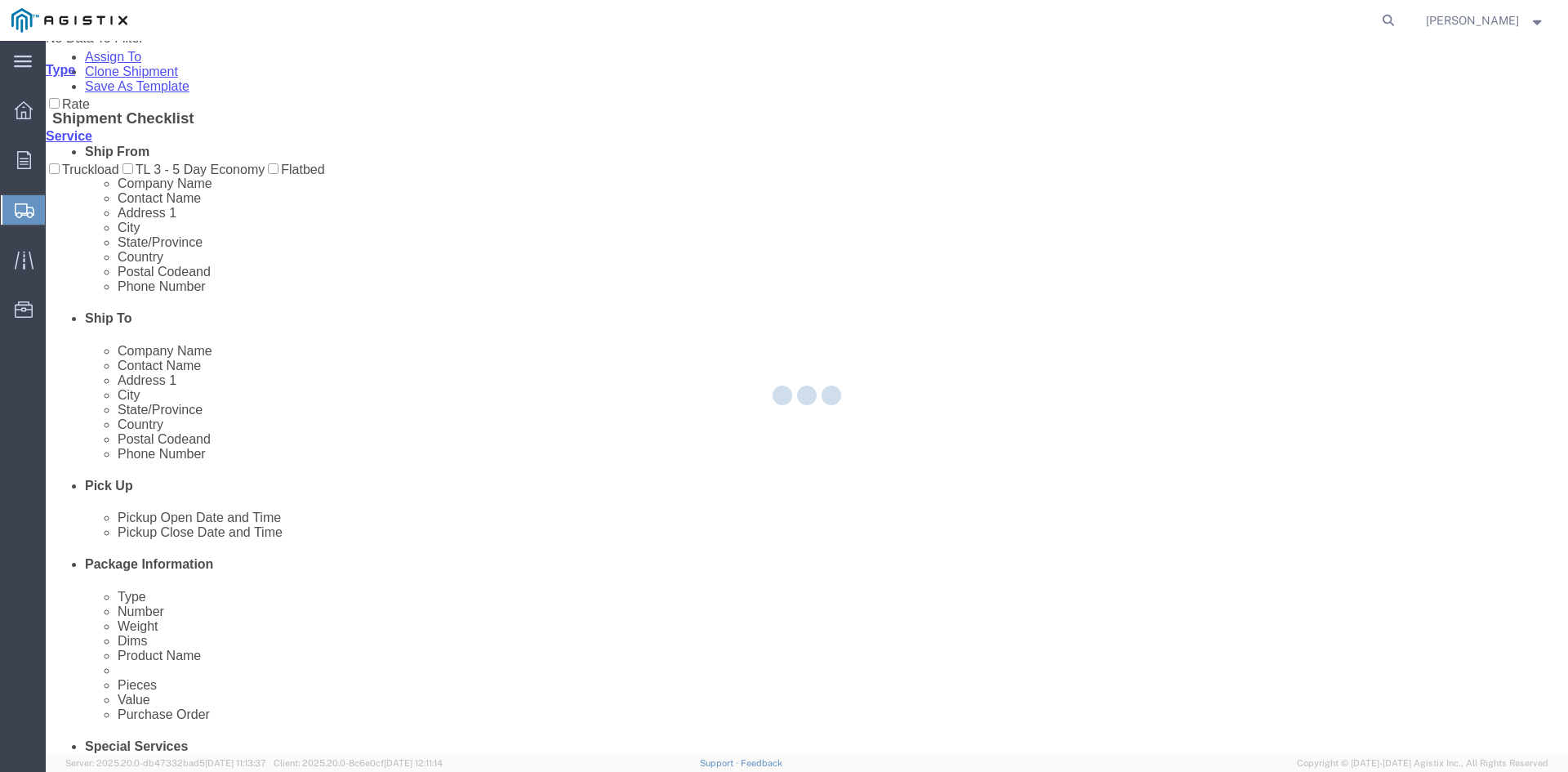
scroll to position [0, 0]
